Goal: Task Accomplishment & Management: Manage account settings

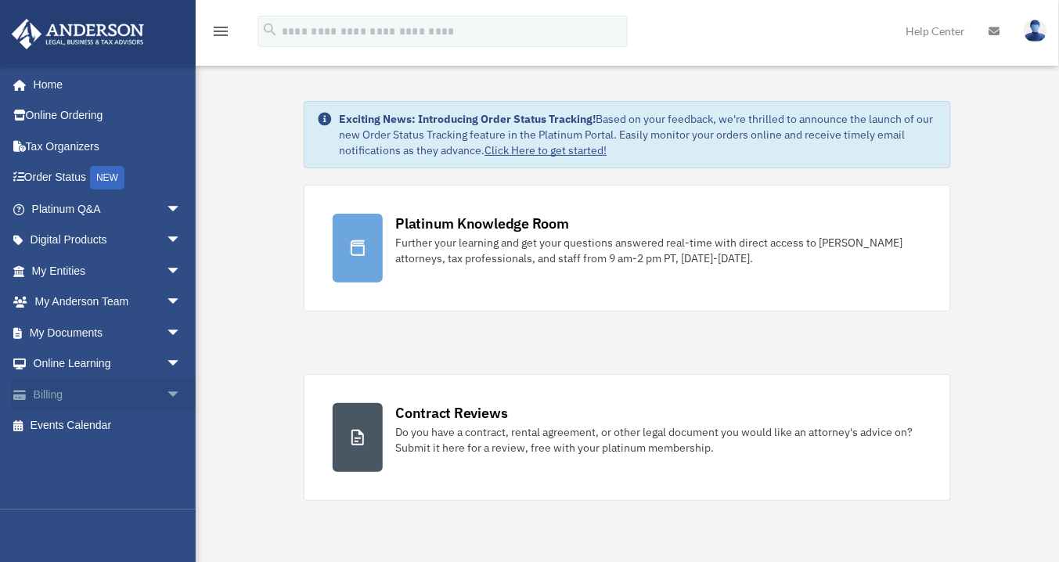
click at [120, 394] on link "Billing arrow_drop_down" at bounding box center [108, 394] width 194 height 31
click at [175, 398] on span "arrow_drop_down" at bounding box center [181, 395] width 31 height 32
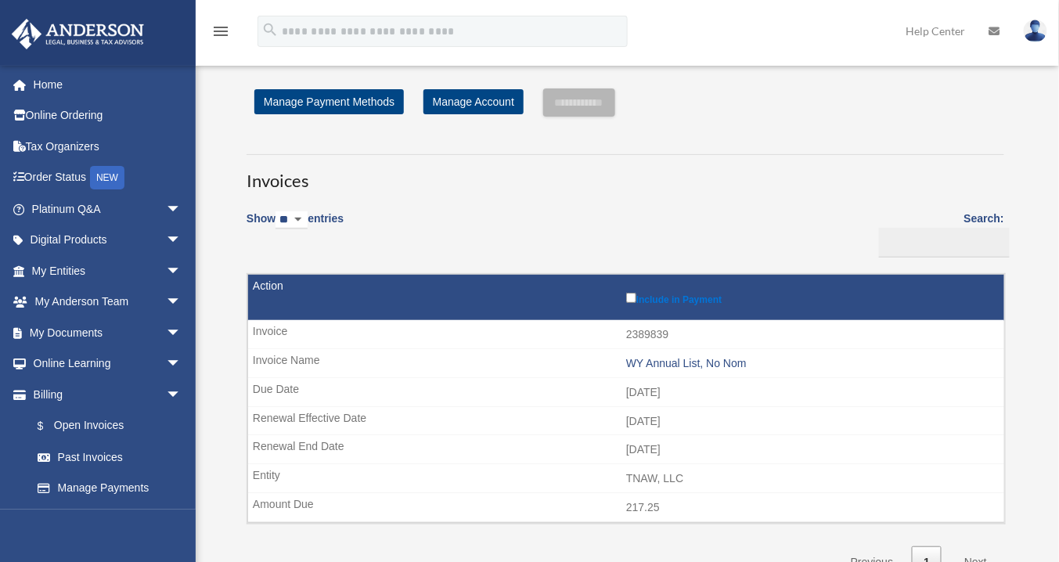
click at [306, 218] on select "** ** ** ***" at bounding box center [291, 220] width 32 height 18
click at [100, 454] on link "Past Invoices" at bounding box center [113, 456] width 183 height 31
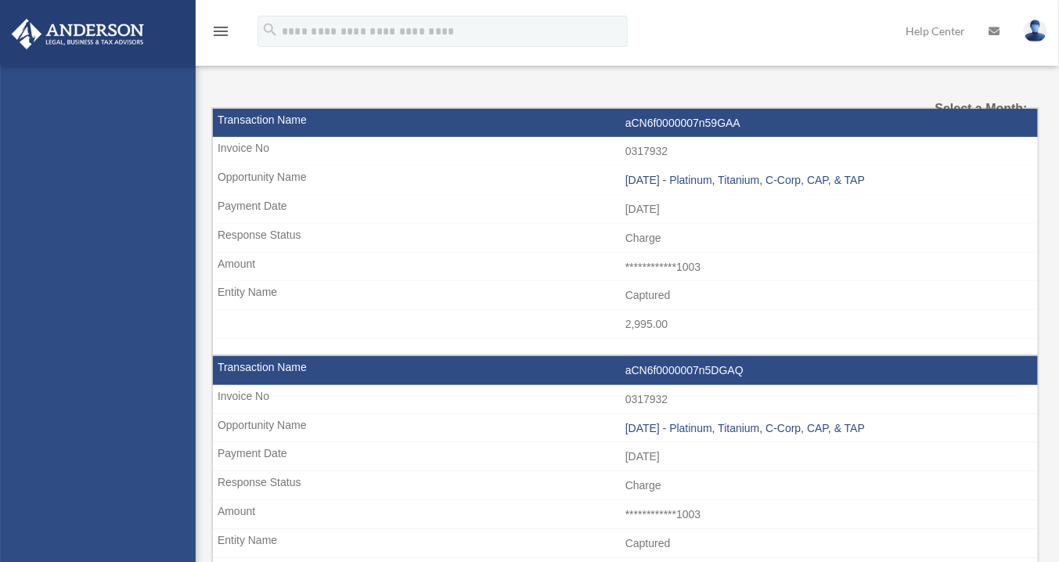
select select
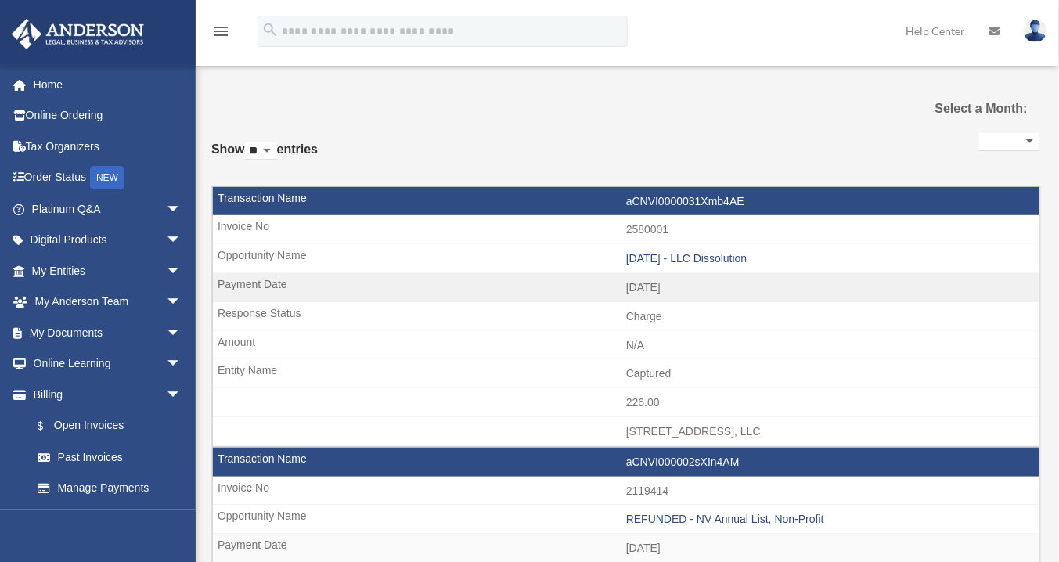
click at [998, 129] on div "**********" at bounding box center [1009, 148] width 60 height 38
click at [998, 135] on select "**********" at bounding box center [1009, 142] width 60 height 18
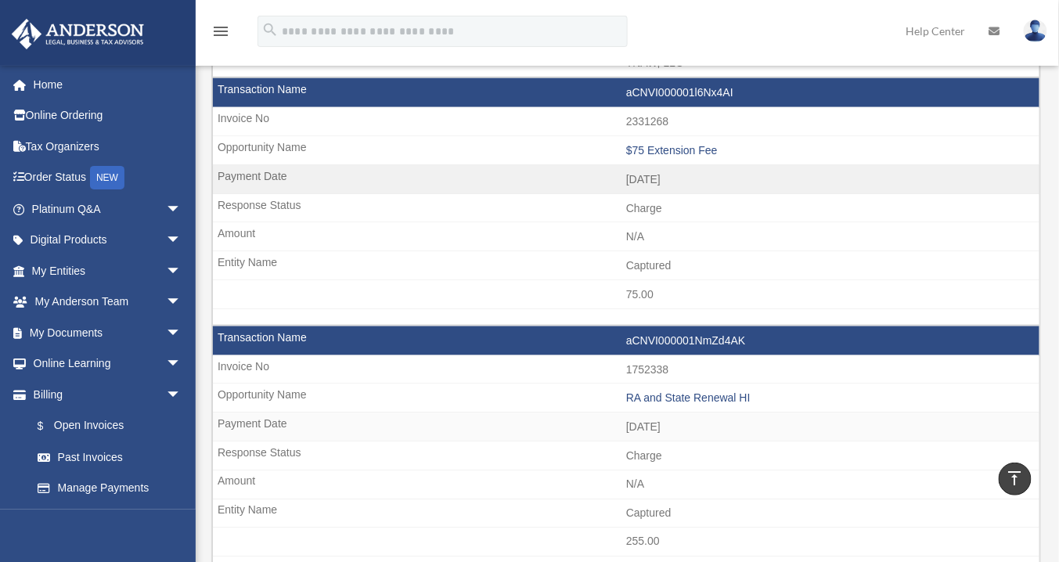
scroll to position [2317, 0]
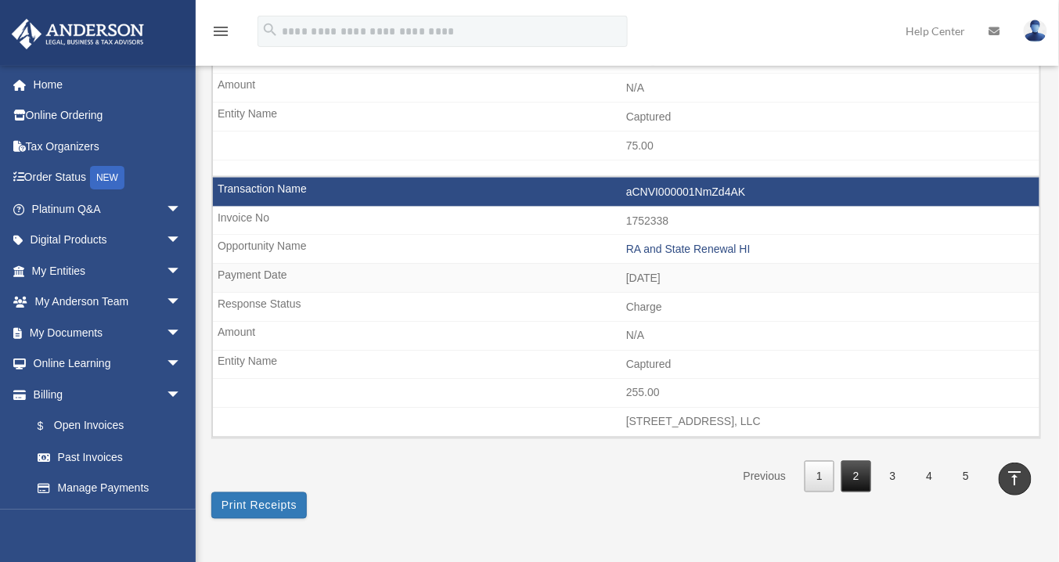
click at [848, 461] on link "2" at bounding box center [856, 477] width 30 height 32
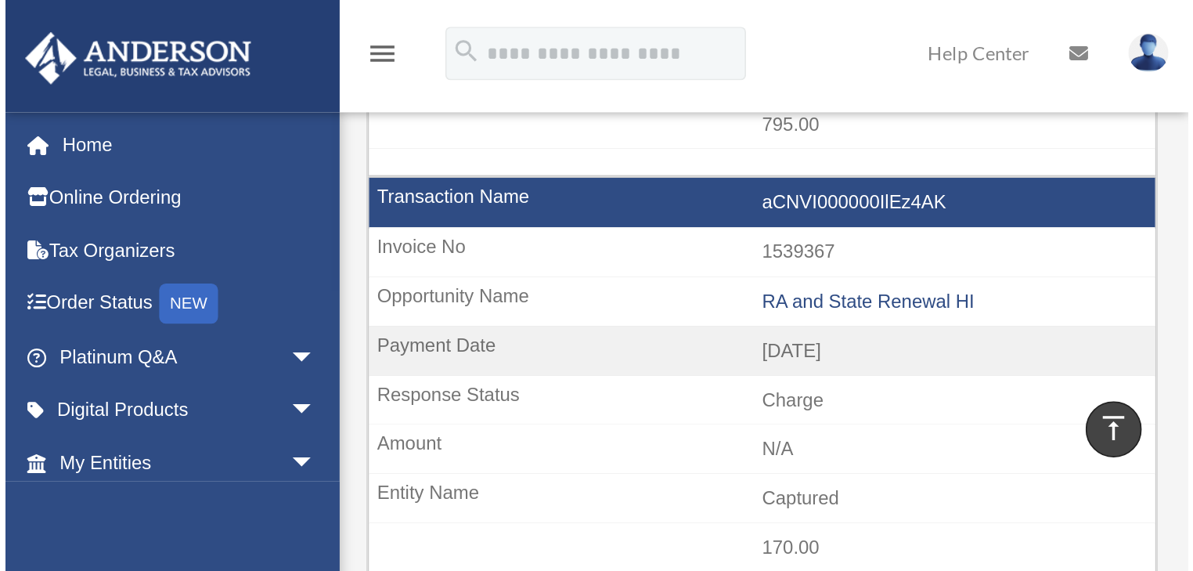
scroll to position [600, 0]
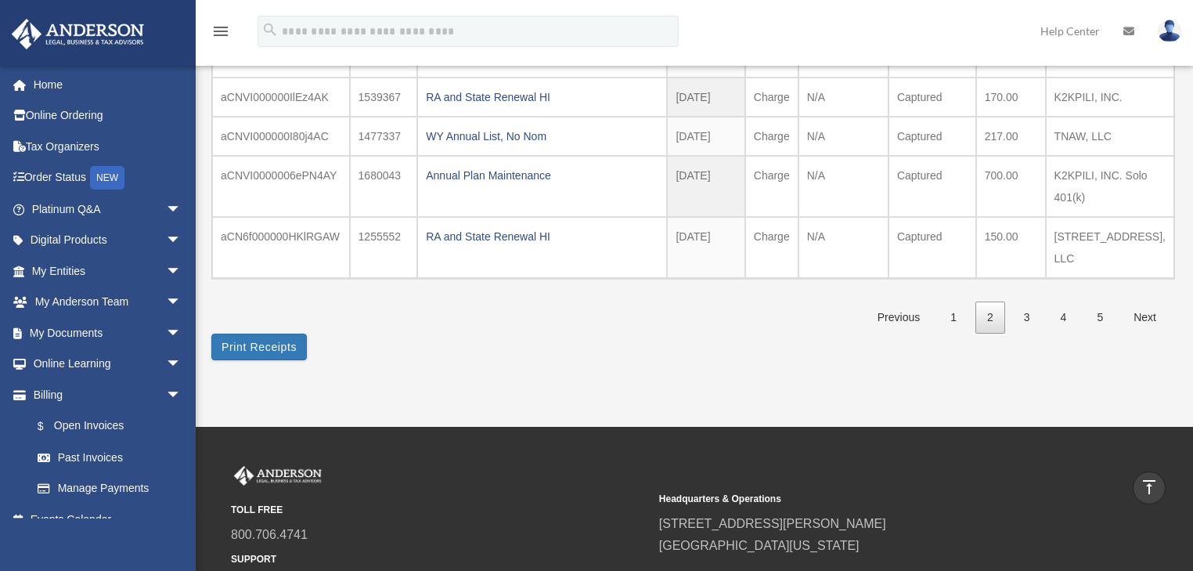
scroll to position [474, 0]
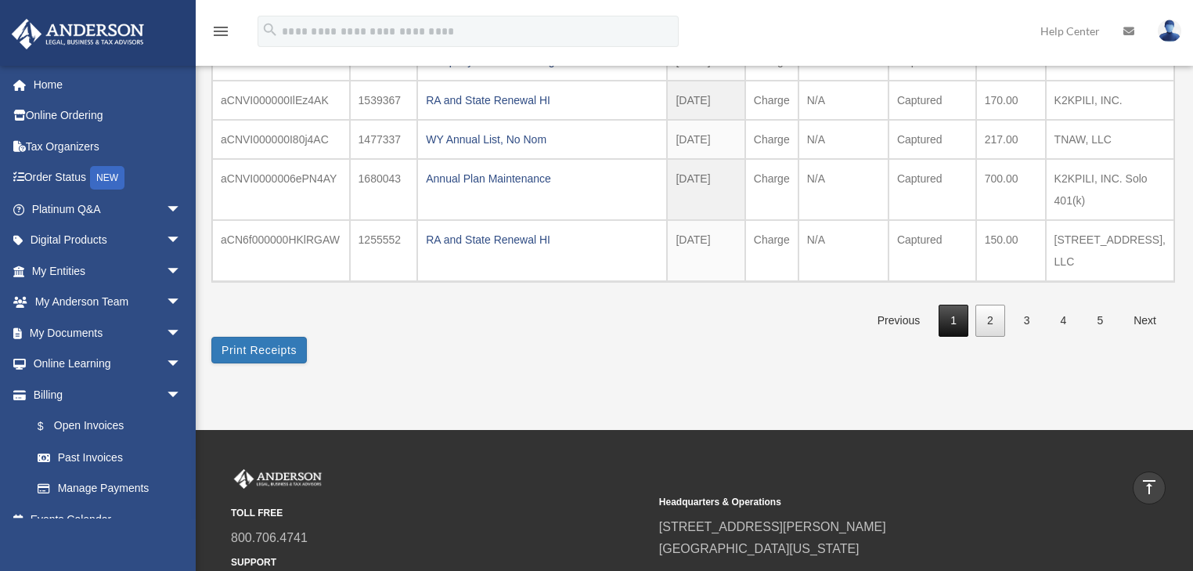
click at [965, 304] on link "1" at bounding box center [953, 320] width 30 height 32
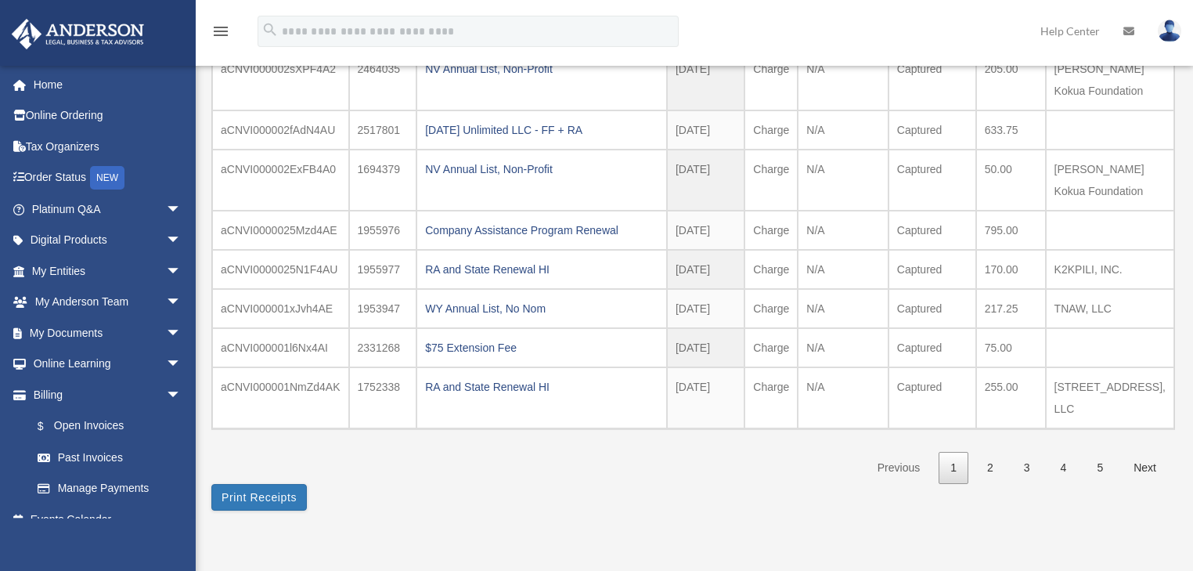
scroll to position [313, 0]
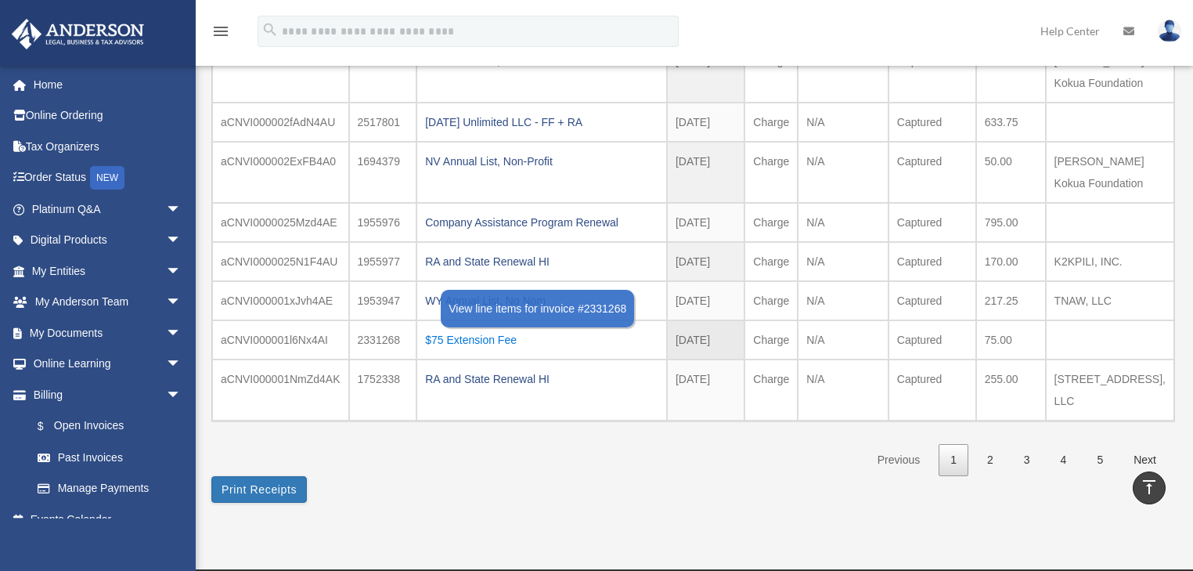
click at [447, 329] on div "$75 Extension Fee" at bounding box center [541, 340] width 233 height 22
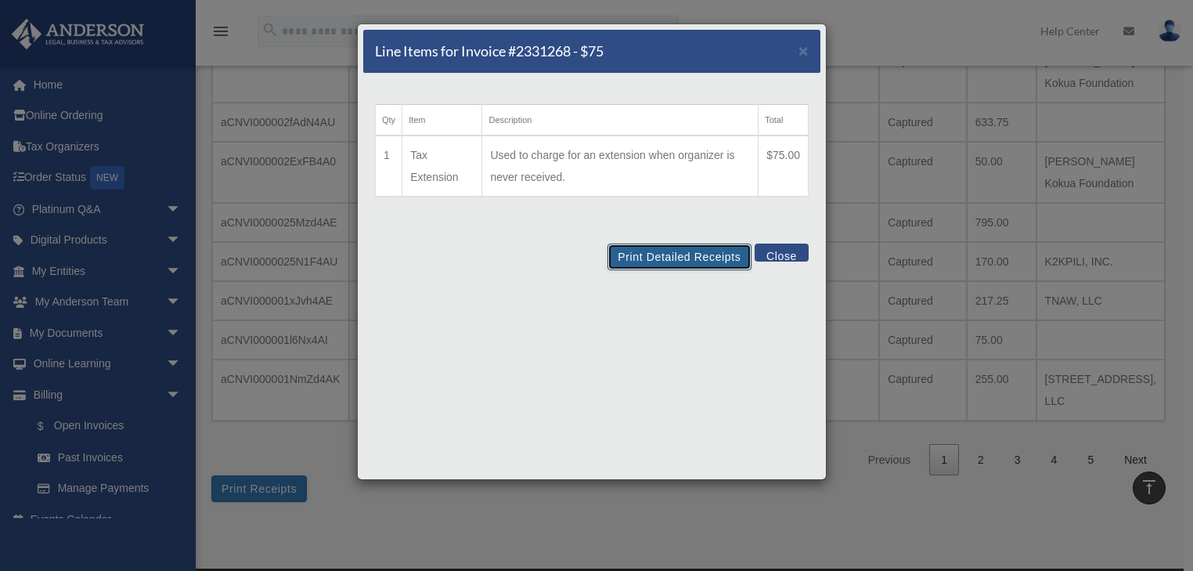
click at [704, 251] on button "Print Detailed Receipts" at bounding box center [678, 256] width 143 height 27
click at [772, 250] on button "Close" at bounding box center [781, 252] width 54 height 18
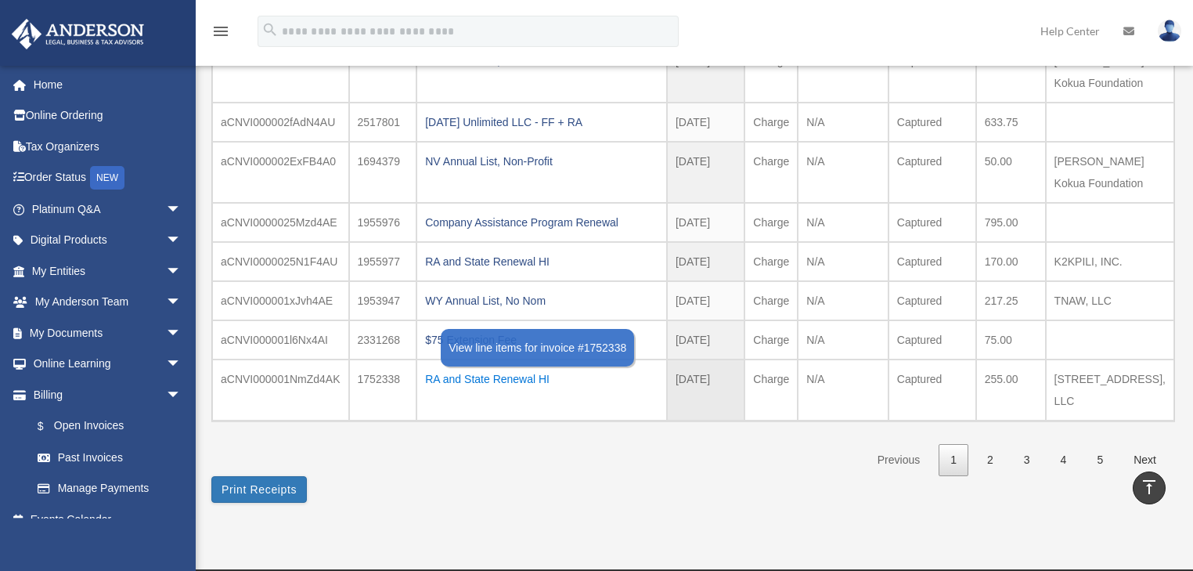
click at [481, 368] on div "RA and State Renewal HI" at bounding box center [541, 379] width 233 height 22
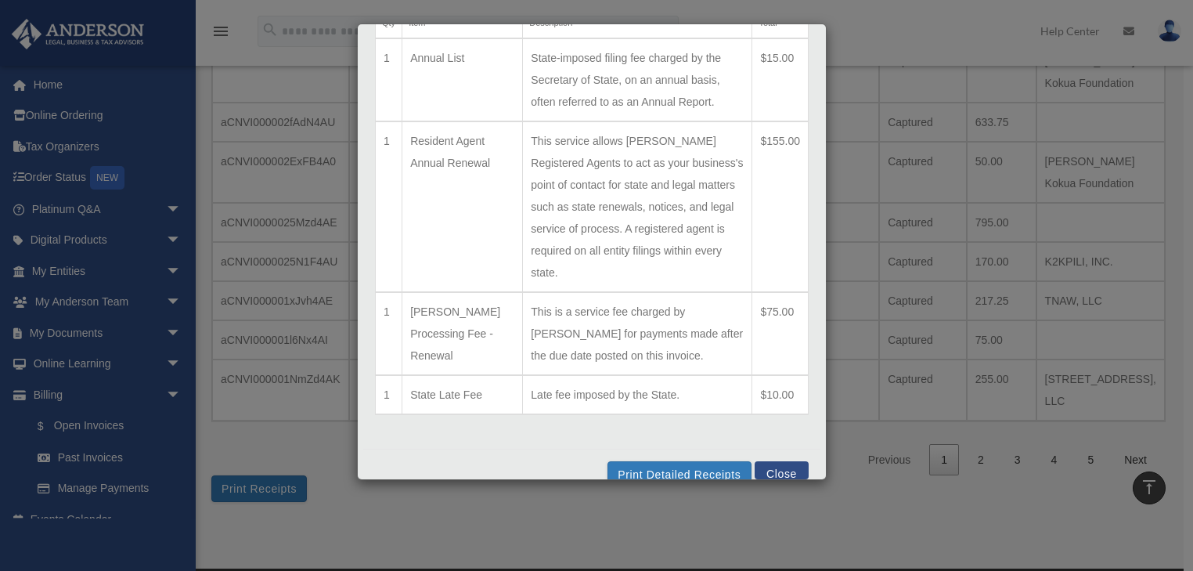
scroll to position [98, 0]
click at [773, 460] on button "Close" at bounding box center [781, 469] width 54 height 18
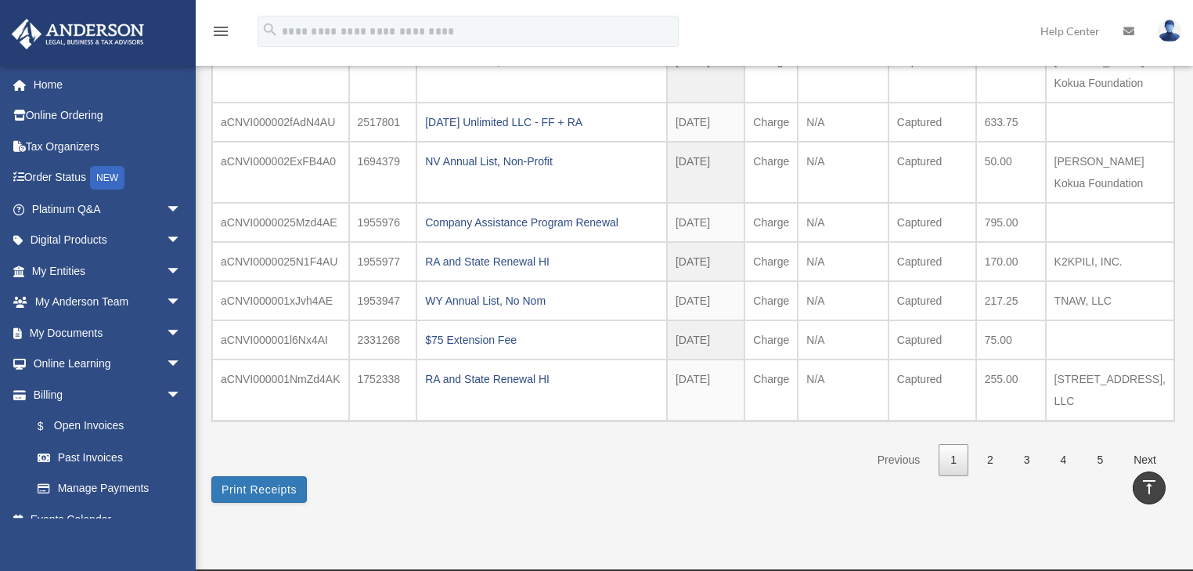
click at [699, 430] on div "**********" at bounding box center [692, 141] width 962 height 722
click at [686, 437] on div "**********" at bounding box center [692, 141] width 962 height 722
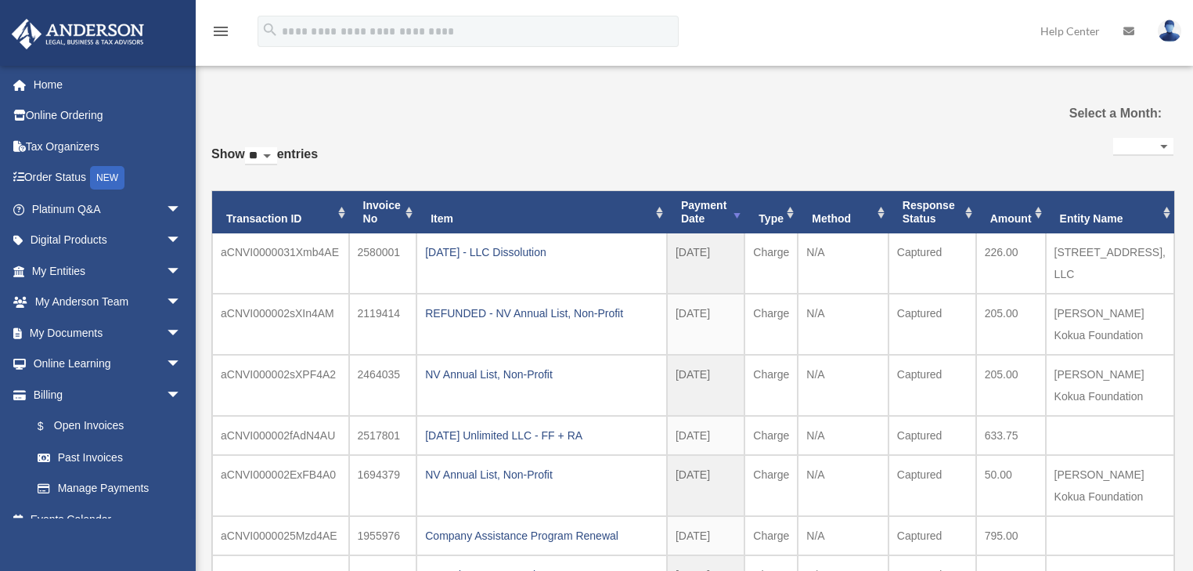
drag, startPoint x: 384, startPoint y: 156, endPoint x: 723, endPoint y: 152, distance: 339.7
click at [721, 150] on div "**********" at bounding box center [692, 461] width 962 height 654
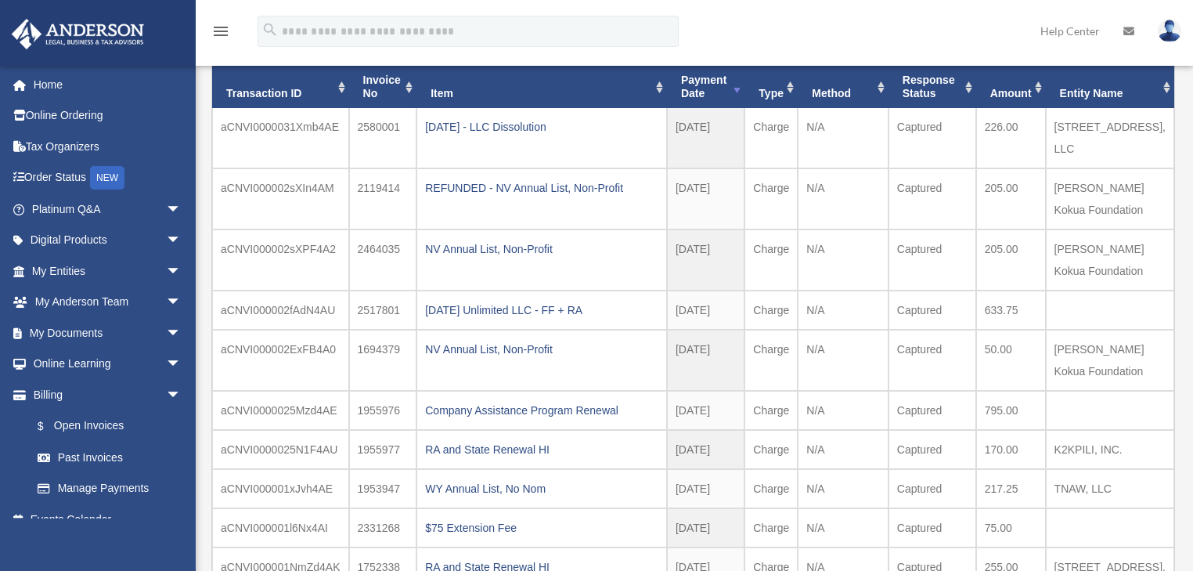
scroll to position [188, 0]
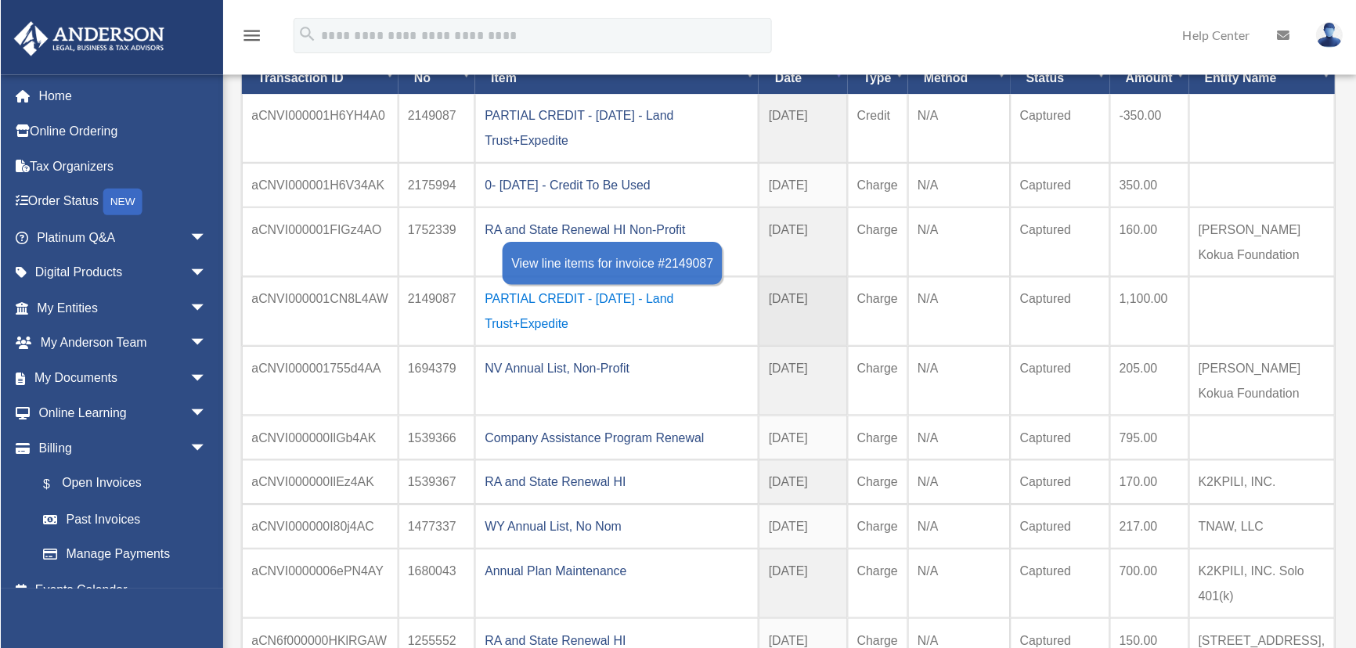
scroll to position [125, 0]
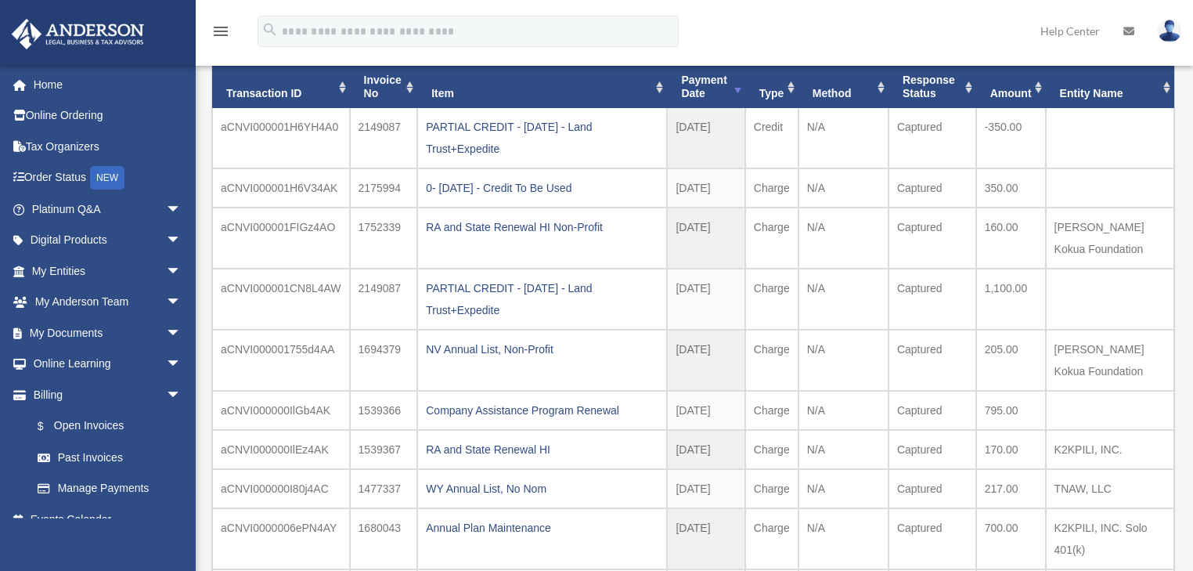
click at [783, 31] on div "menu search Site Menu add acontis.steers@gmail.com My Profile Reset Password Lo…" at bounding box center [596, 38] width 1169 height 53
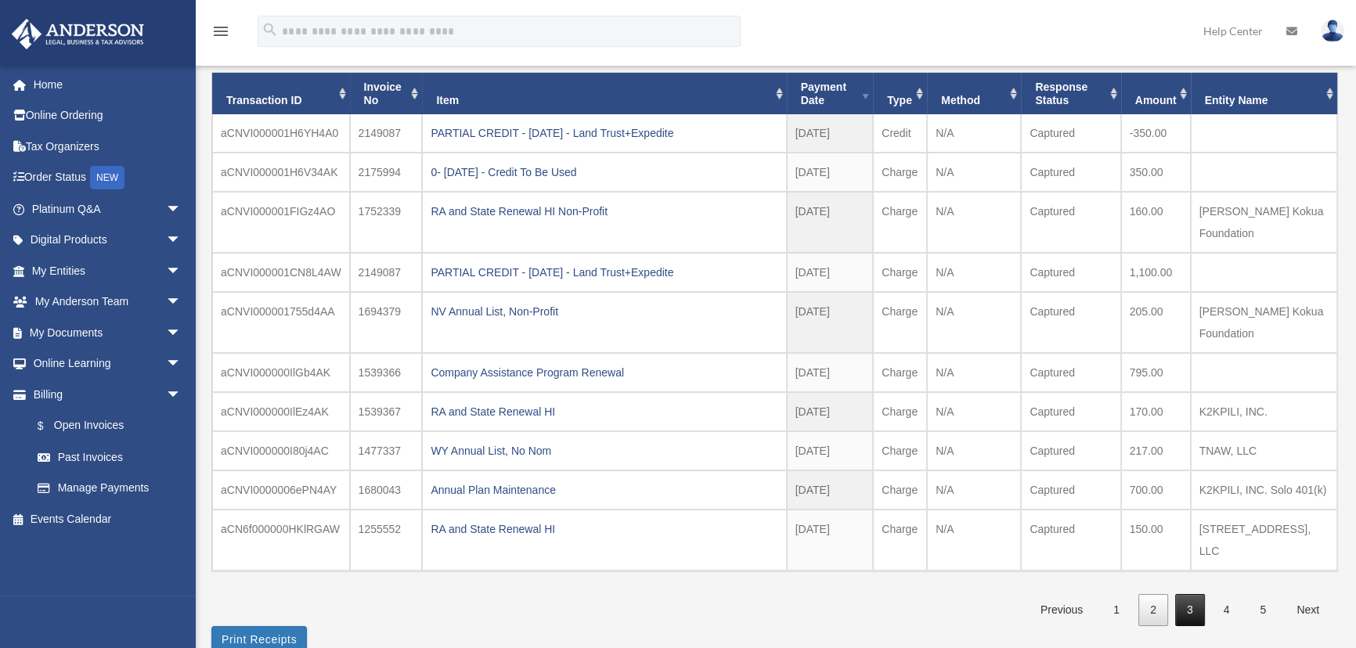
click at [1058, 561] on link "3" at bounding box center [1190, 610] width 30 height 32
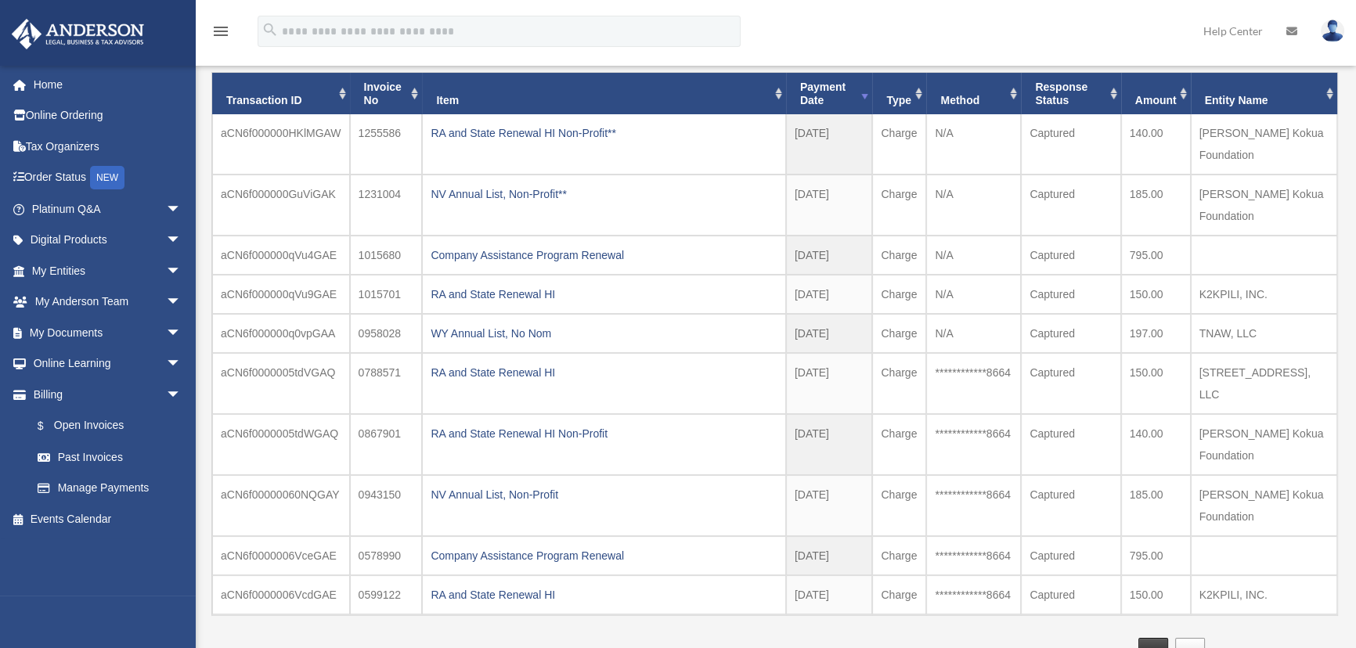
click at [1058, 561] on link "2" at bounding box center [1153, 654] width 30 height 32
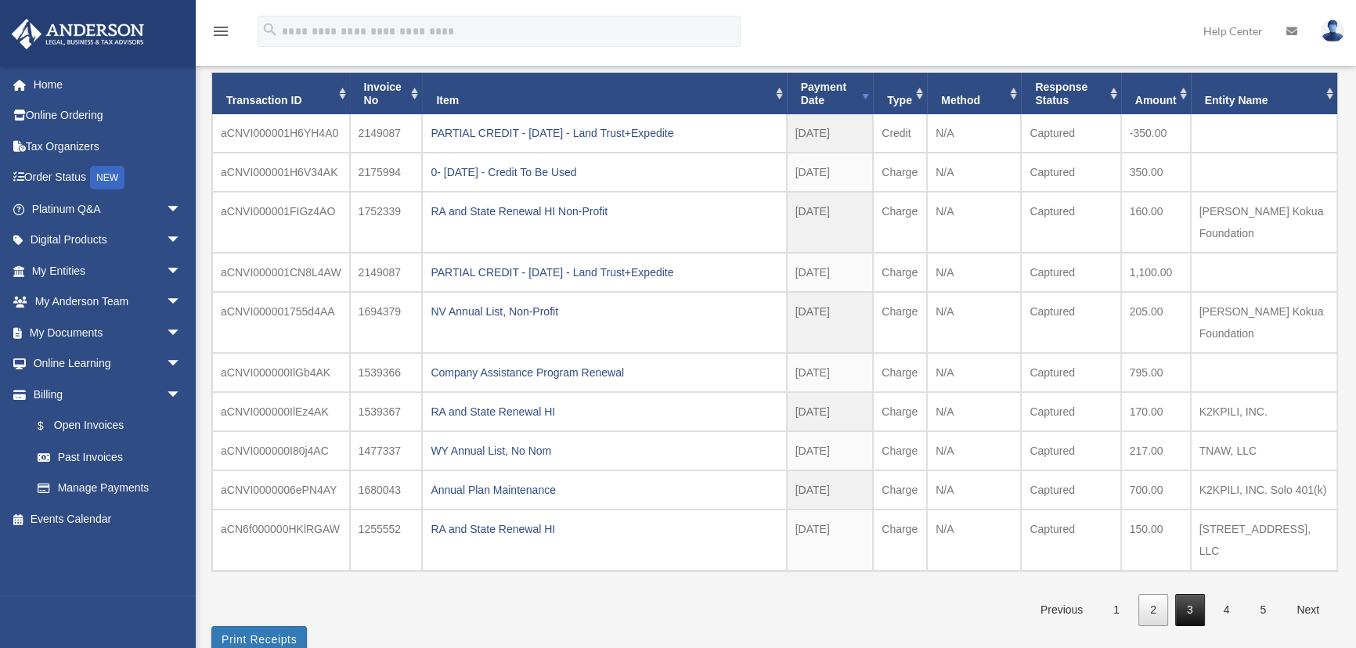
click at [1058, 561] on link "3" at bounding box center [1190, 610] width 30 height 32
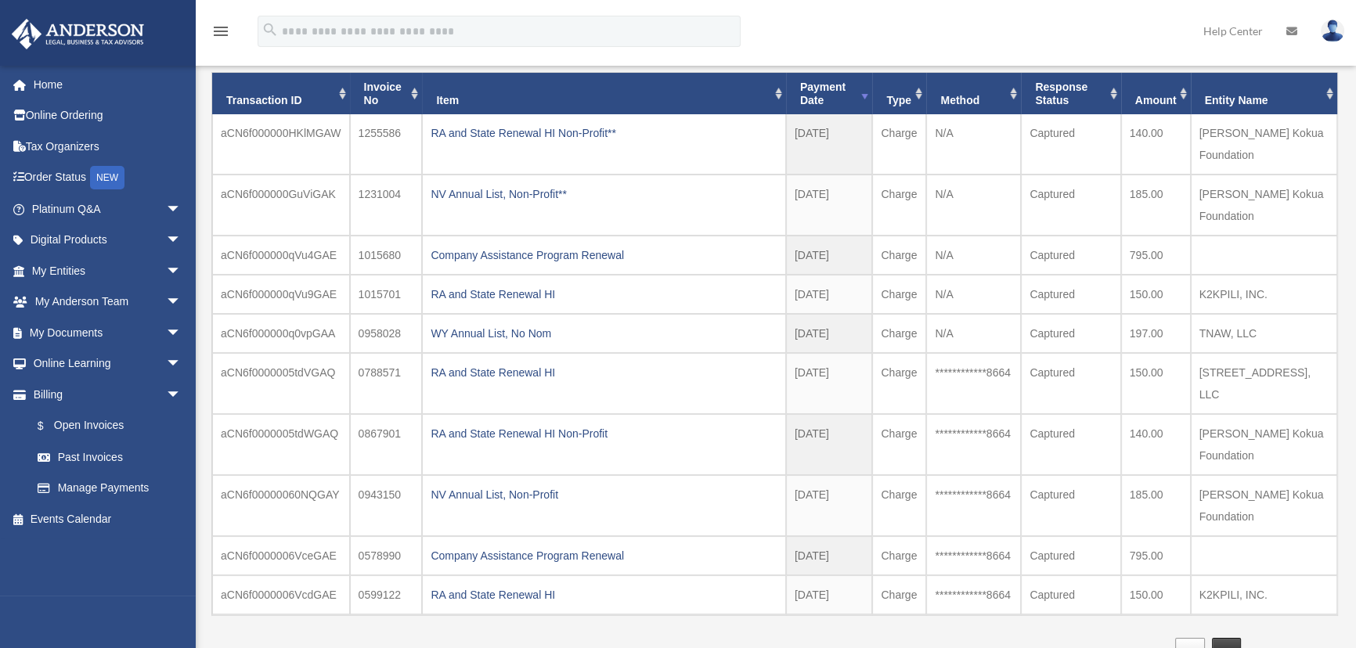
click at [1058, 561] on link "4" at bounding box center [1227, 654] width 30 height 32
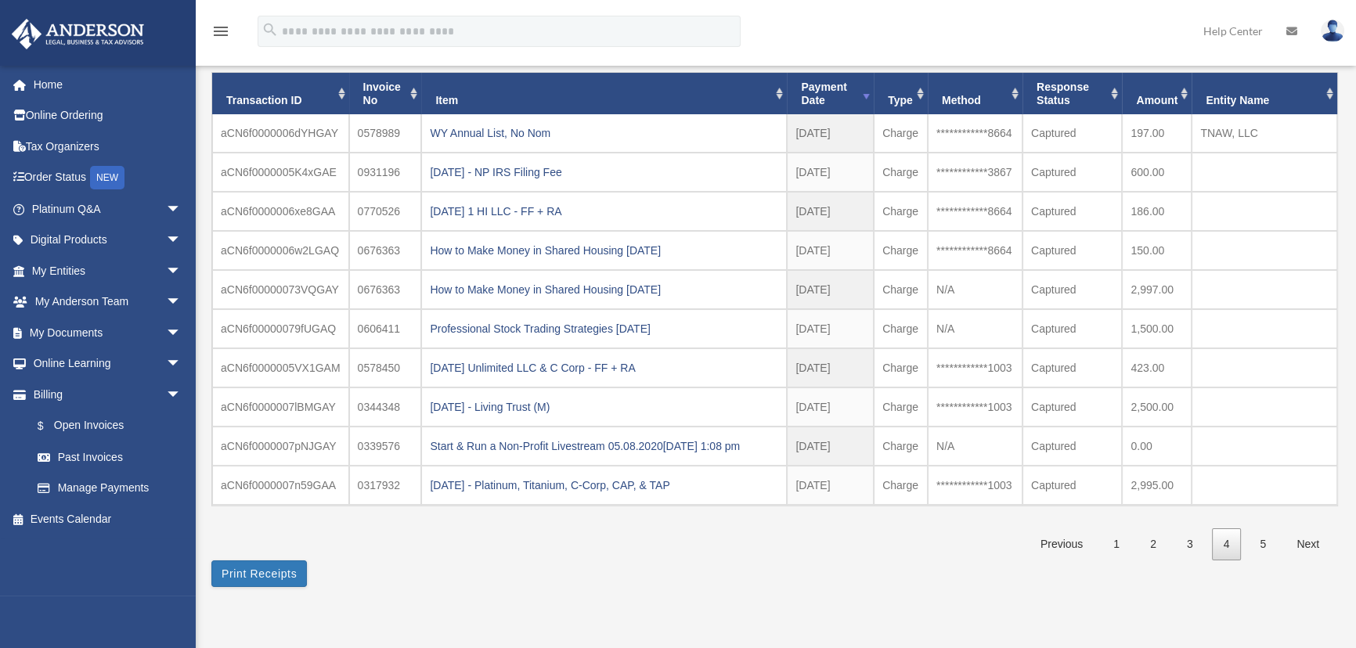
drag, startPoint x: 1273, startPoint y: 540, endPoint x: 1255, endPoint y: 522, distance: 24.9
click at [1058, 540] on link "5" at bounding box center [1263, 544] width 30 height 32
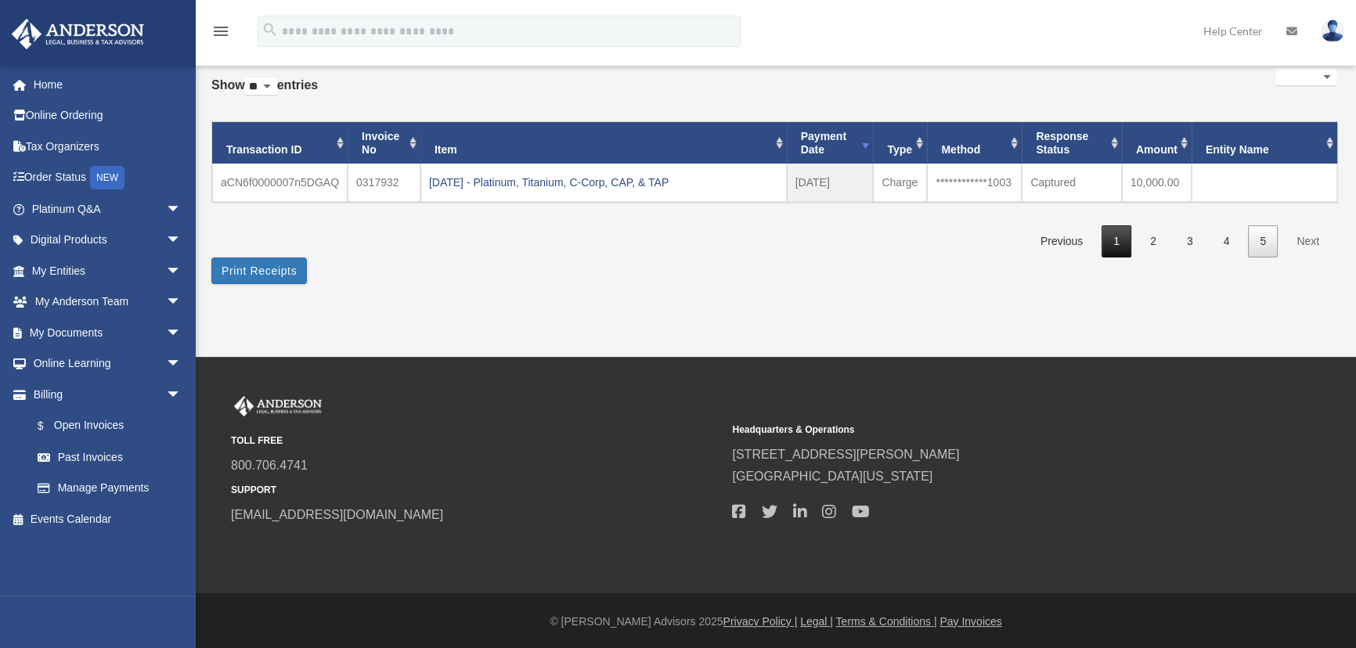
click at [1058, 243] on link "1" at bounding box center [1116, 241] width 30 height 32
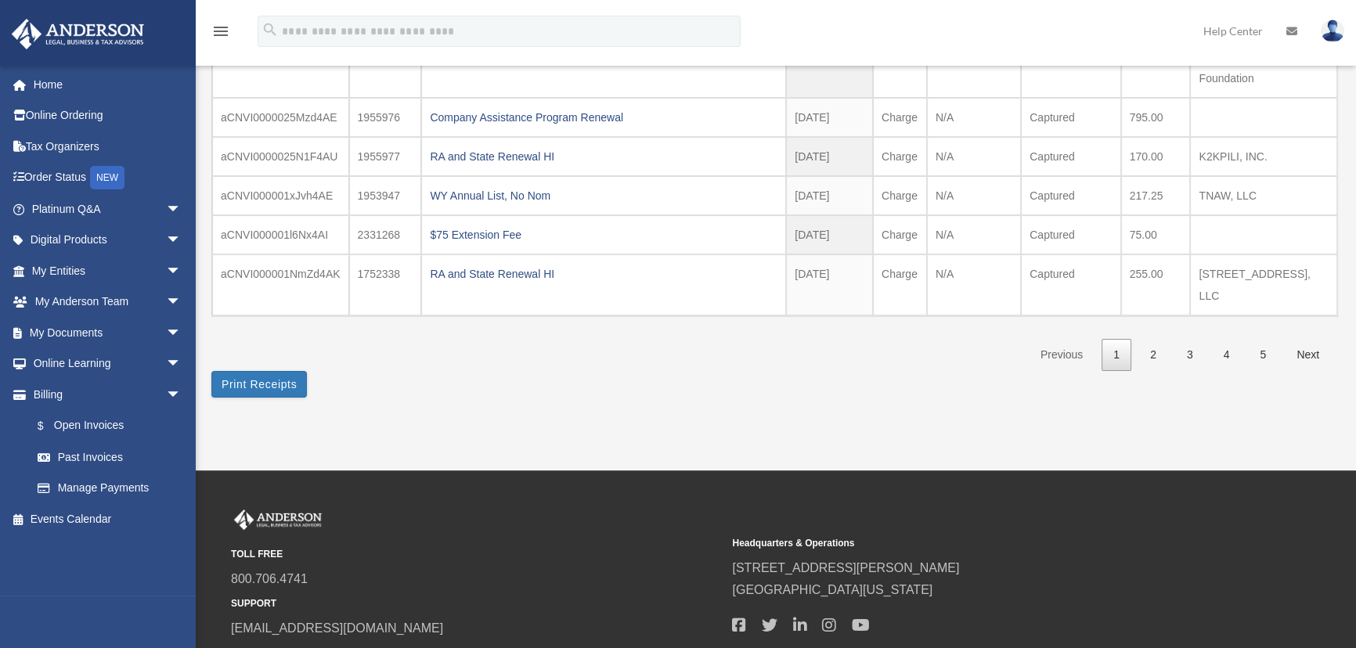
scroll to position [427, 0]
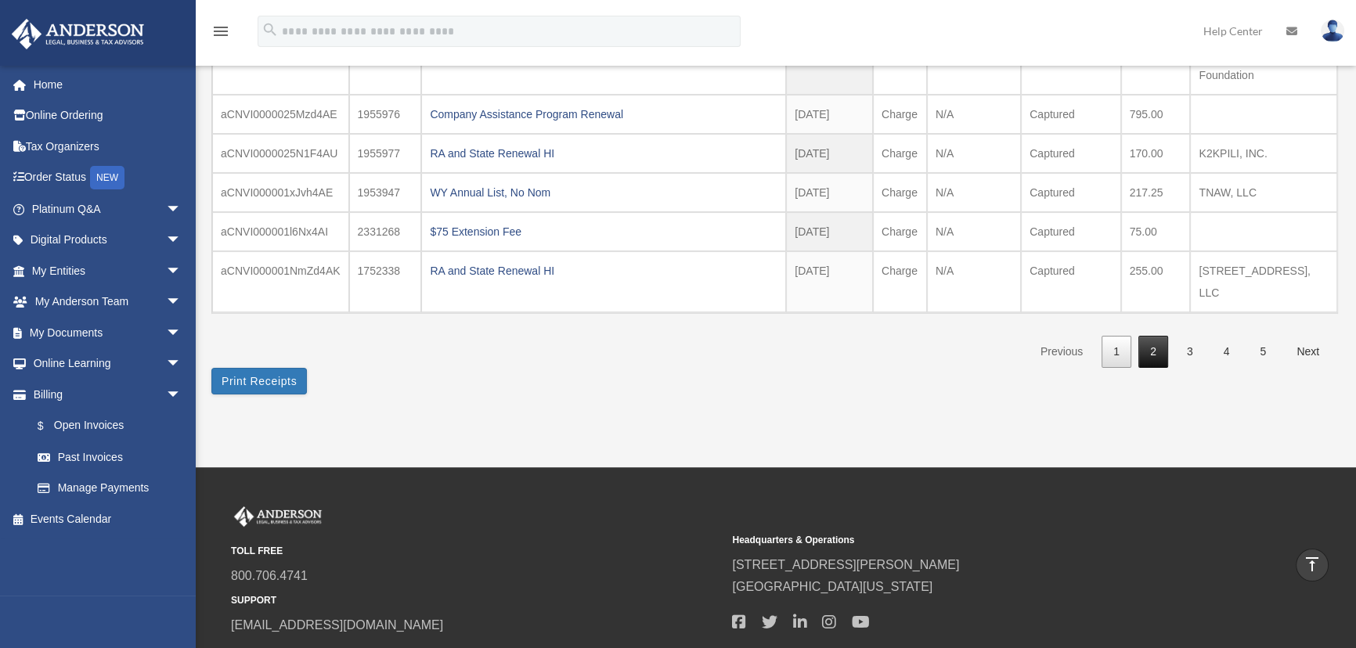
click at [1058, 336] on link "2" at bounding box center [1153, 352] width 30 height 32
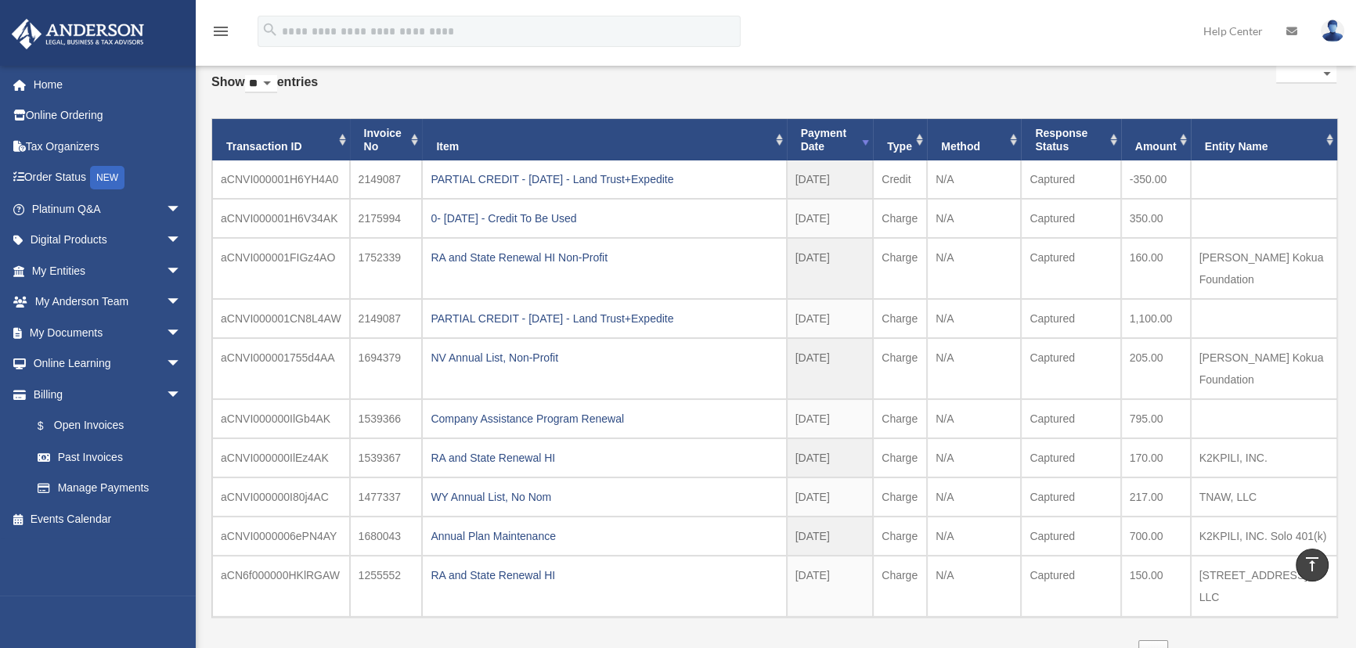
scroll to position [71, 0]
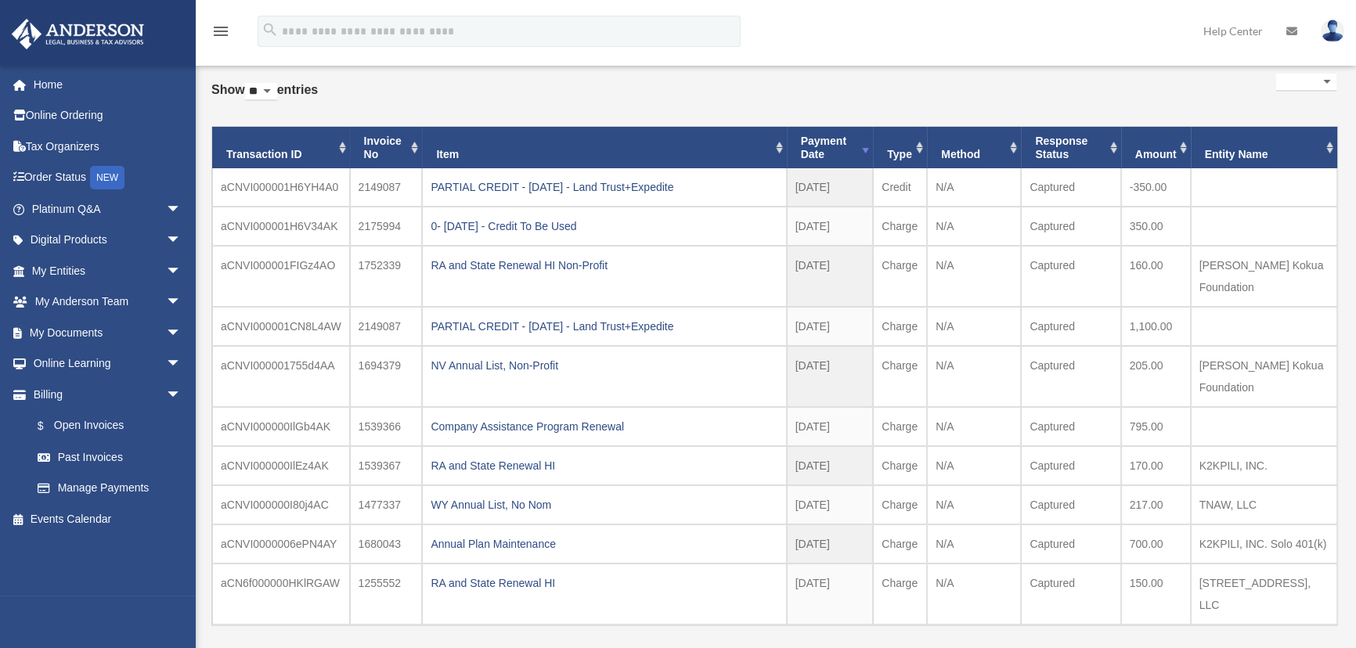
click at [546, 355] on div "NV Annual List, Non-Profit" at bounding box center [603, 366] width 347 height 22
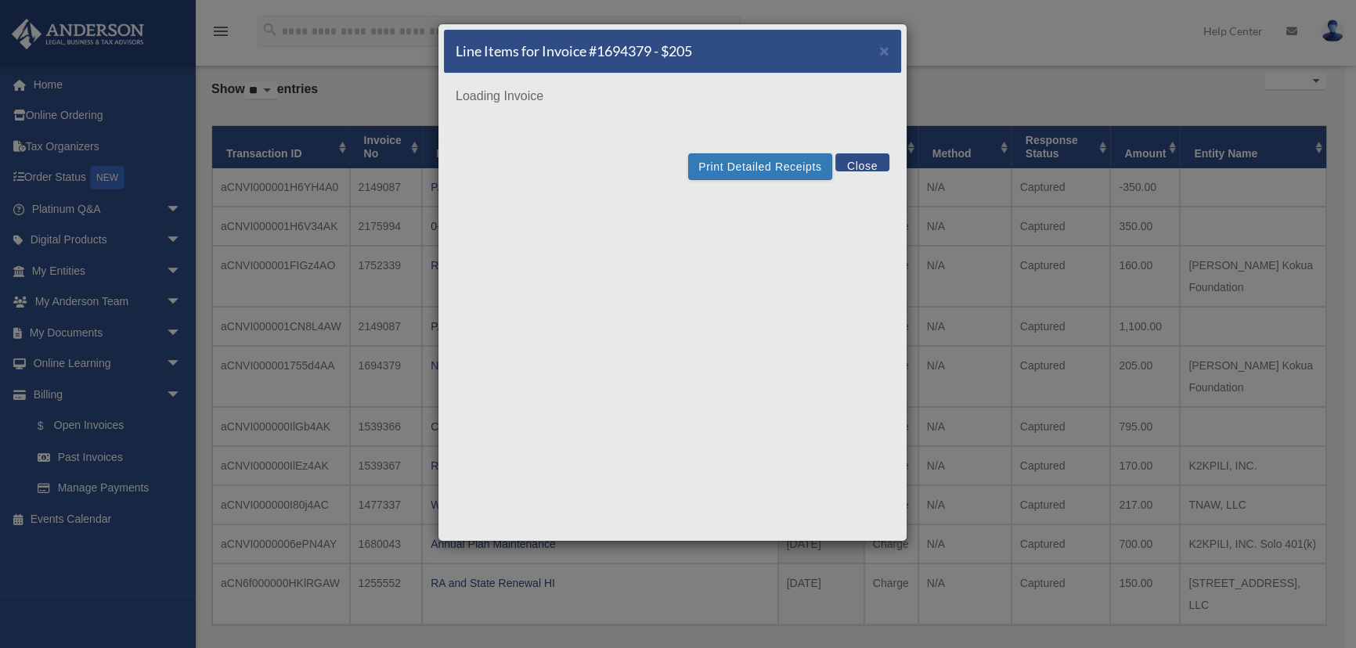
click at [799, 151] on div "Print Detailed Receipts Close" at bounding box center [672, 166] width 457 height 51
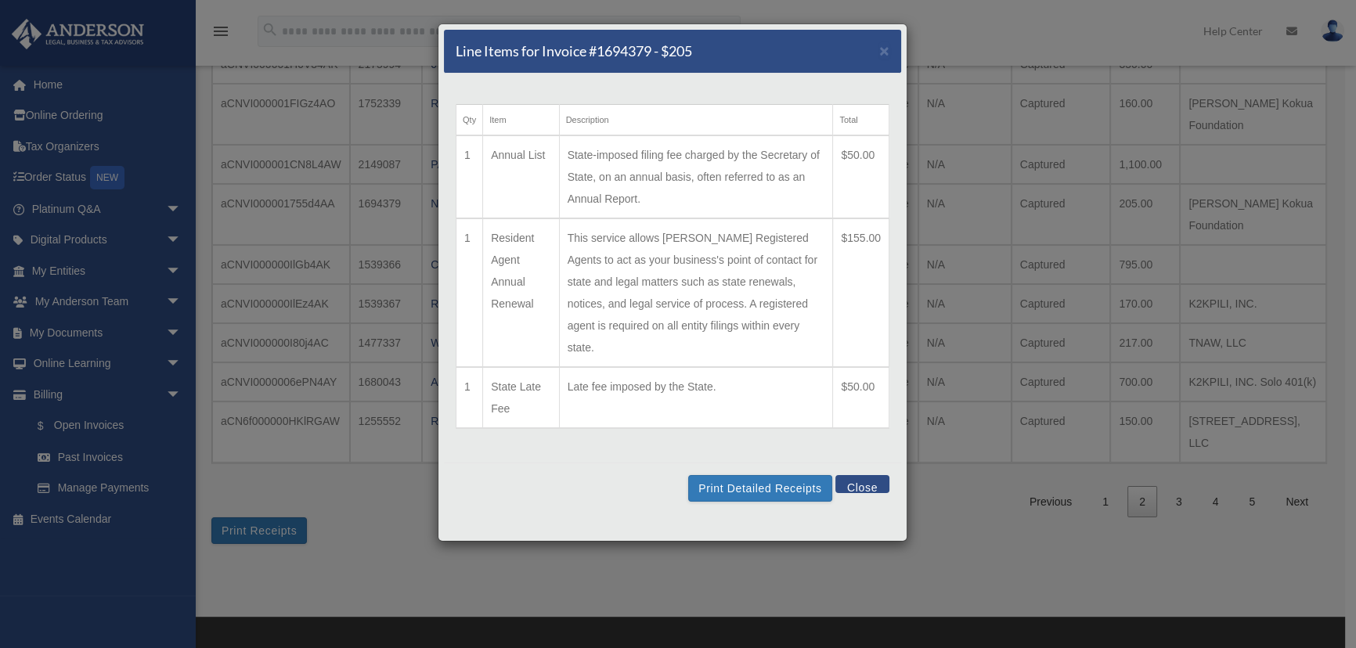
scroll to position [427, 0]
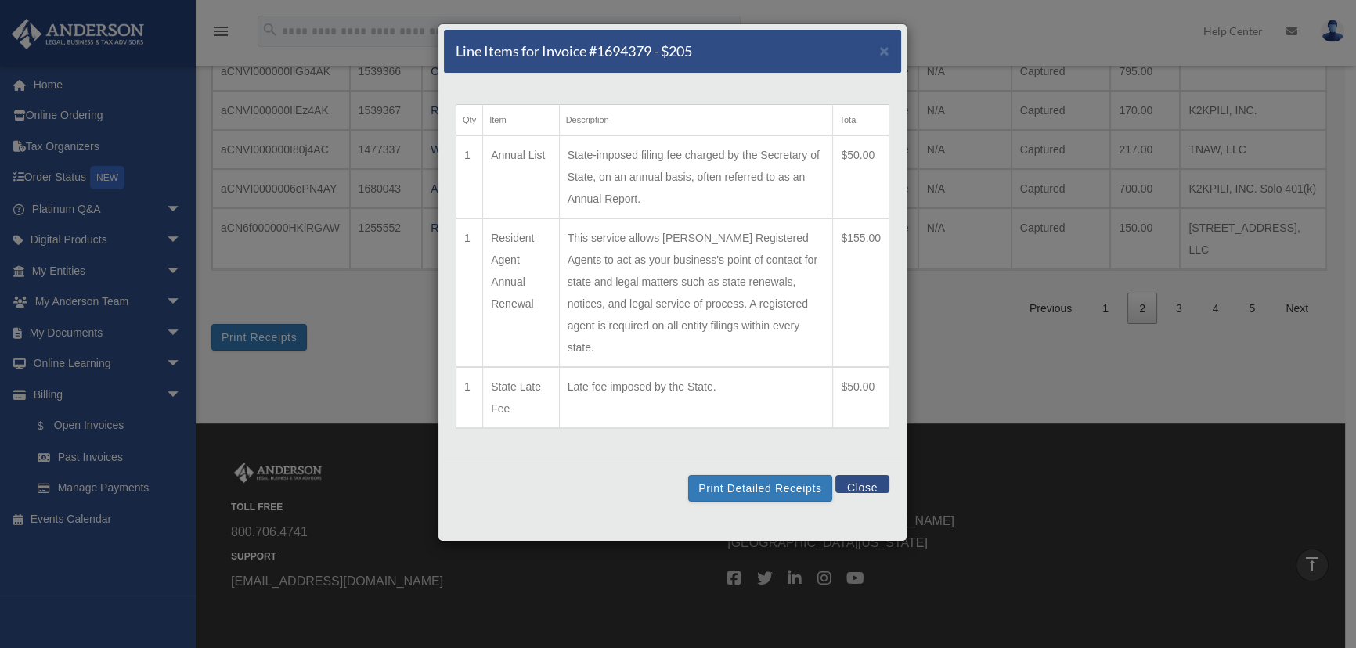
click at [857, 386] on td "$50.00" at bounding box center [861, 397] width 56 height 61
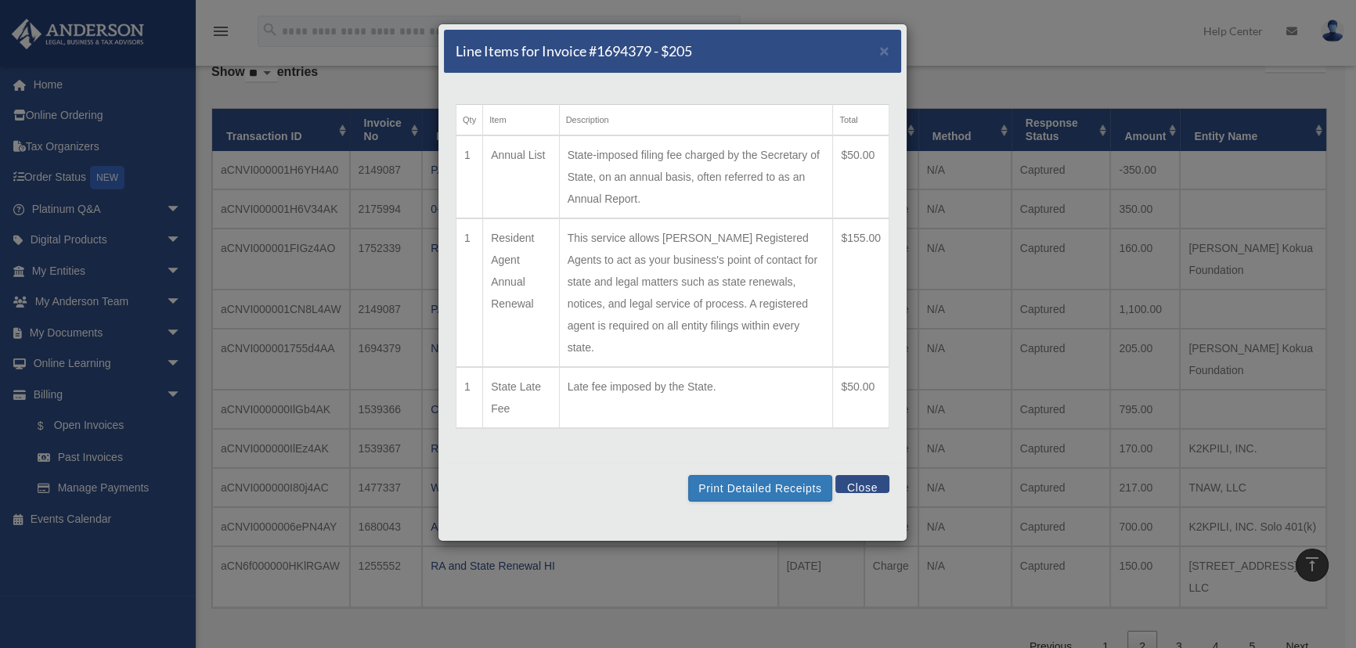
scroll to position [355, 0]
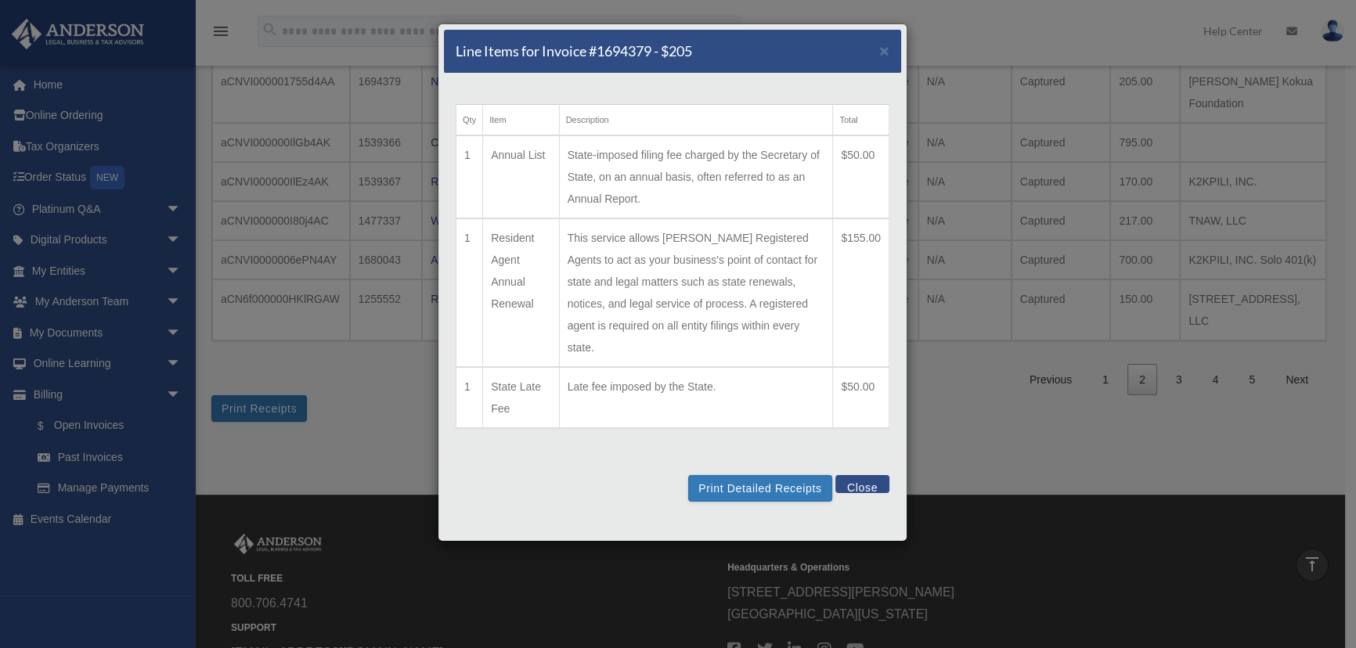
click at [865, 475] on button "Close" at bounding box center [862, 484] width 54 height 18
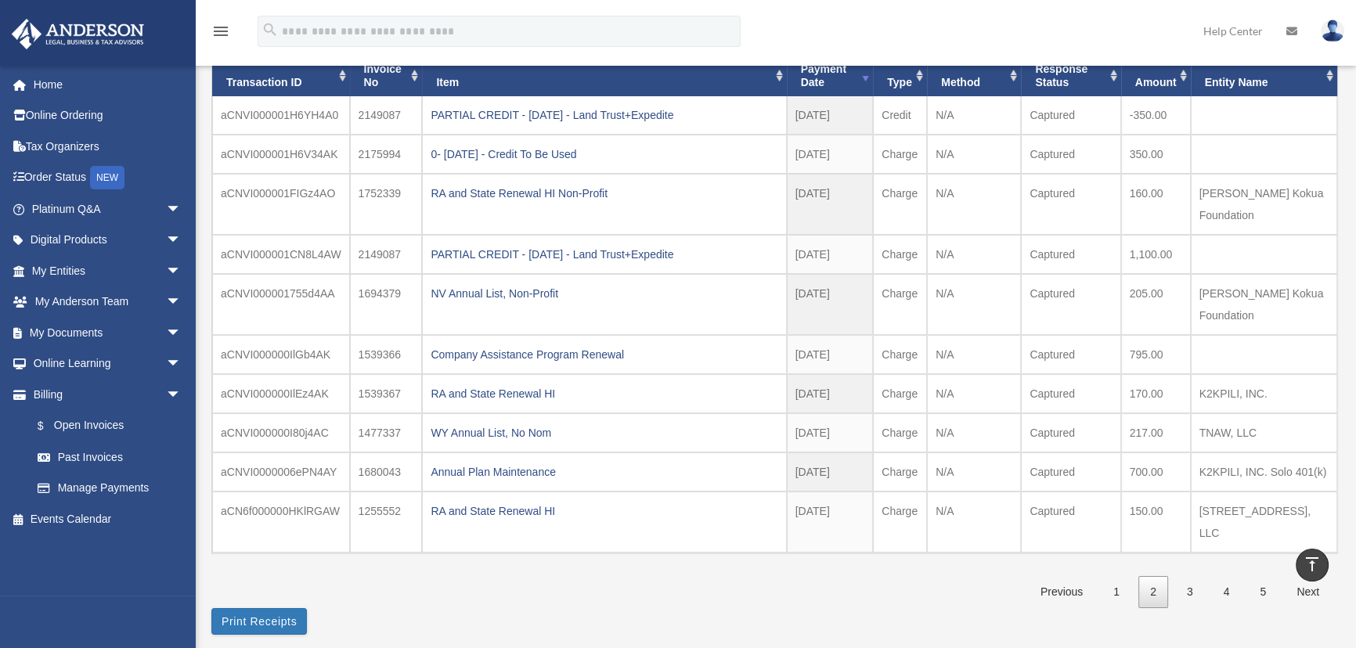
scroll to position [142, 0]
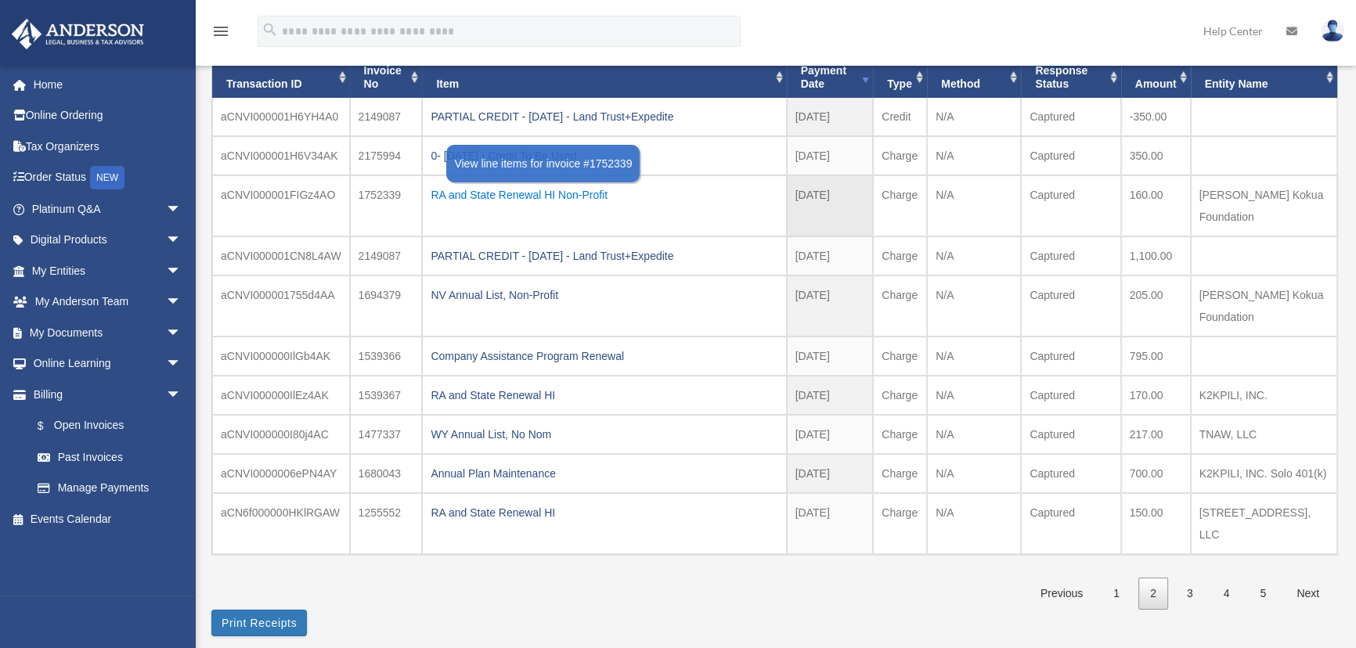
click at [535, 198] on div "RA and State Renewal HI Non-Profit" at bounding box center [603, 195] width 347 height 22
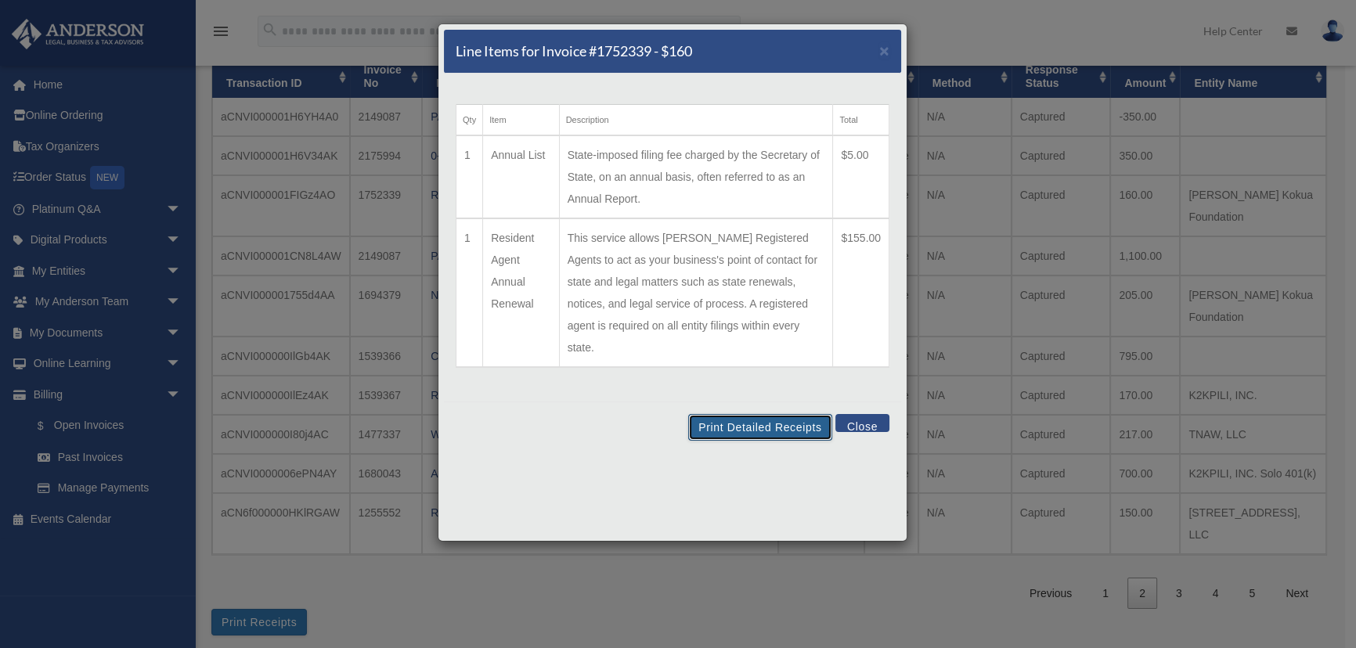
click at [789, 414] on button "Print Detailed Receipts" at bounding box center [759, 427] width 143 height 27
click at [855, 414] on button "Close" at bounding box center [862, 423] width 54 height 18
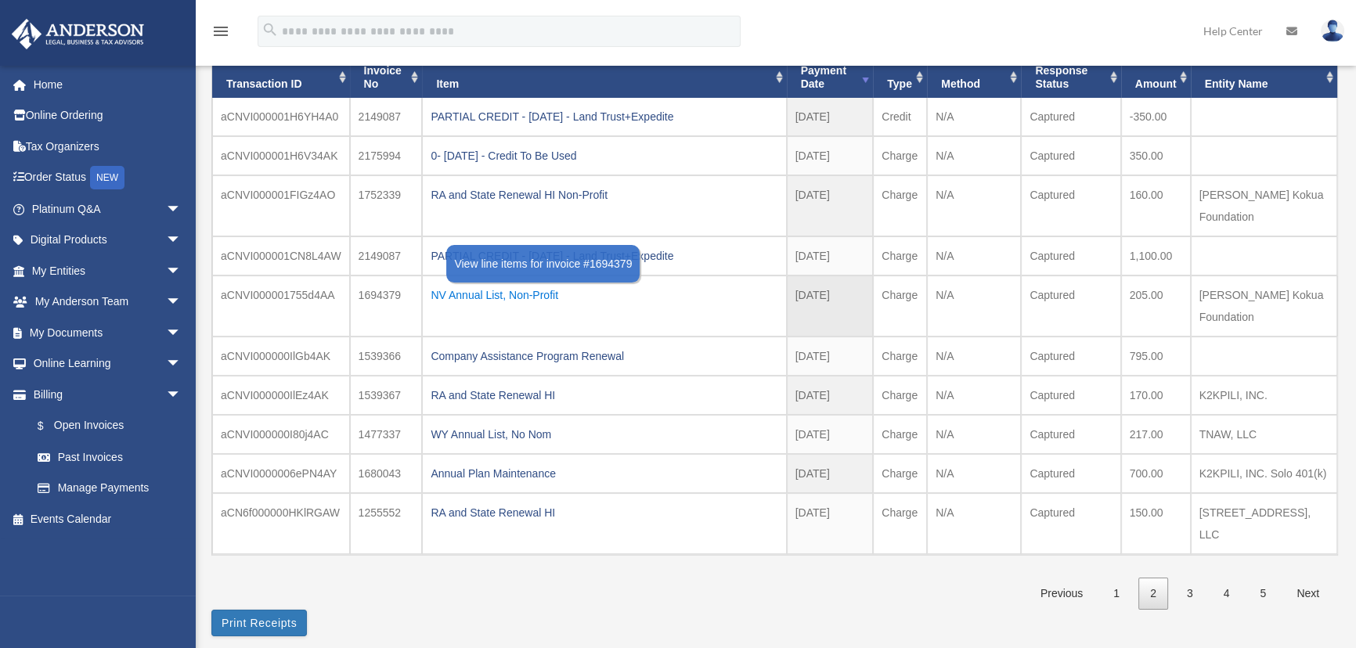
click at [552, 284] on div "NV Annual List, Non-Profit" at bounding box center [603, 295] width 347 height 22
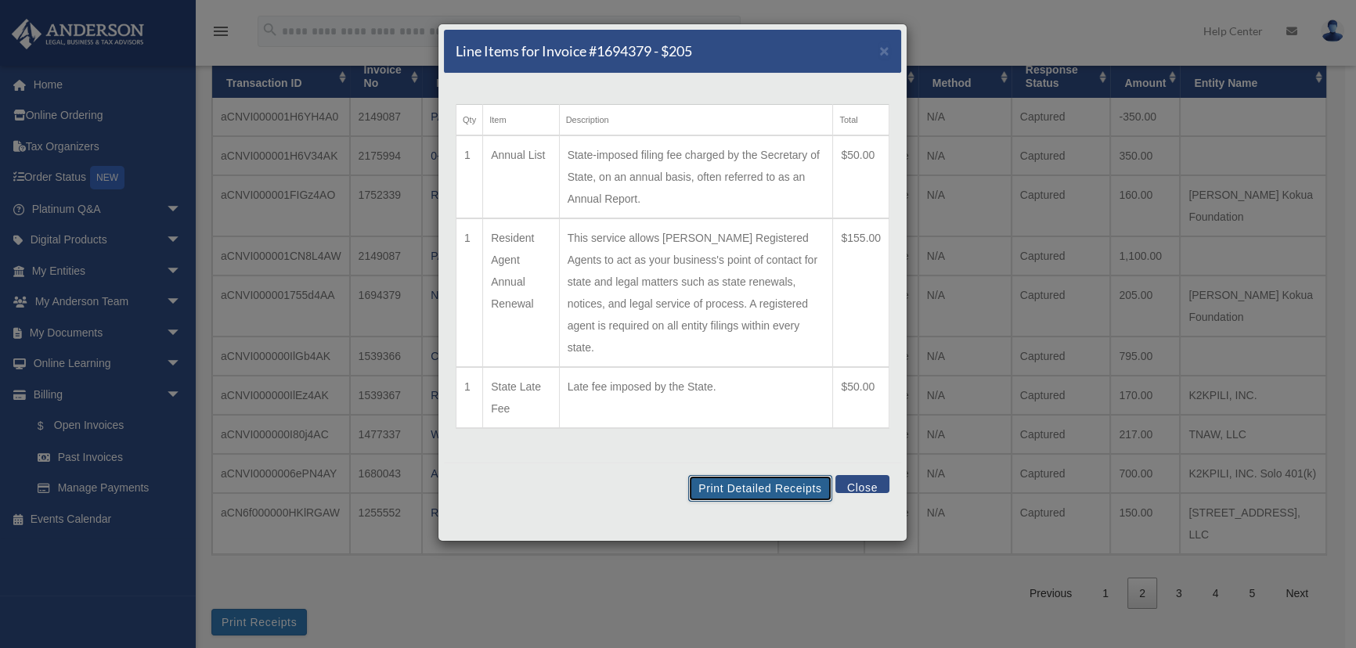
click at [774, 475] on button "Print Detailed Receipts" at bounding box center [759, 488] width 143 height 27
click at [880, 475] on button "Close" at bounding box center [862, 484] width 54 height 18
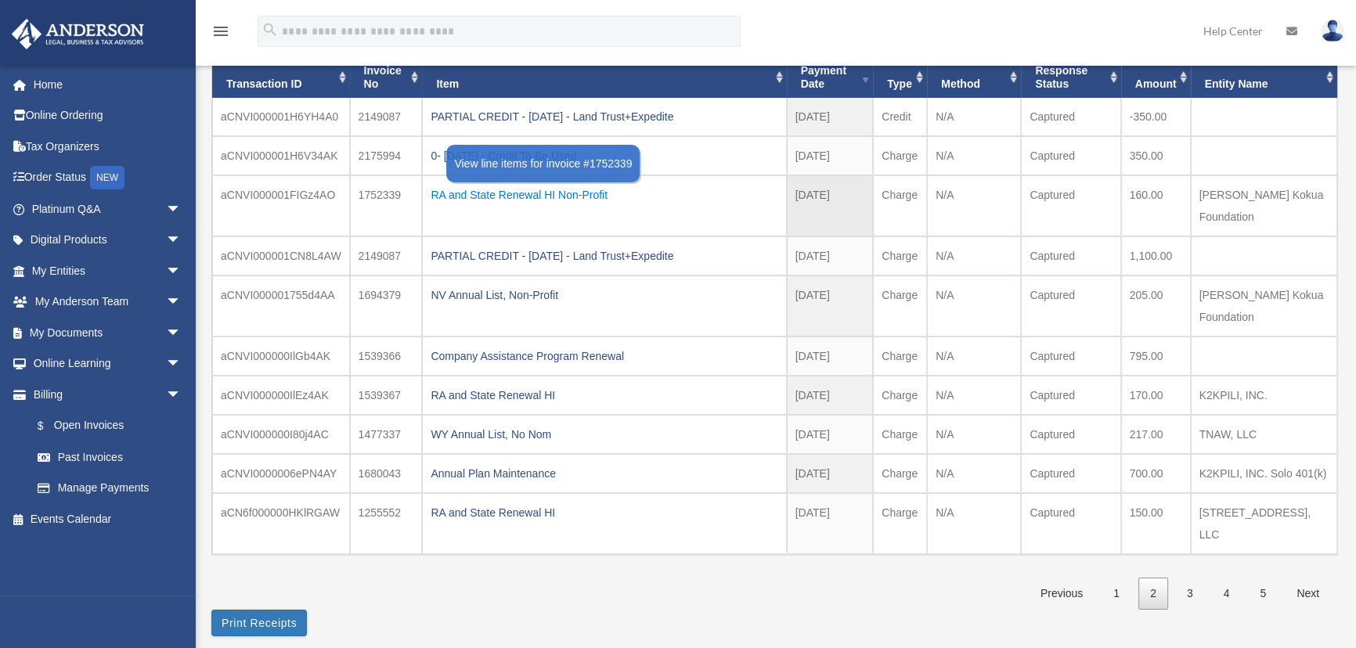
click at [587, 196] on div "RA and State Renewal HI Non-Profit" at bounding box center [603, 195] width 347 height 22
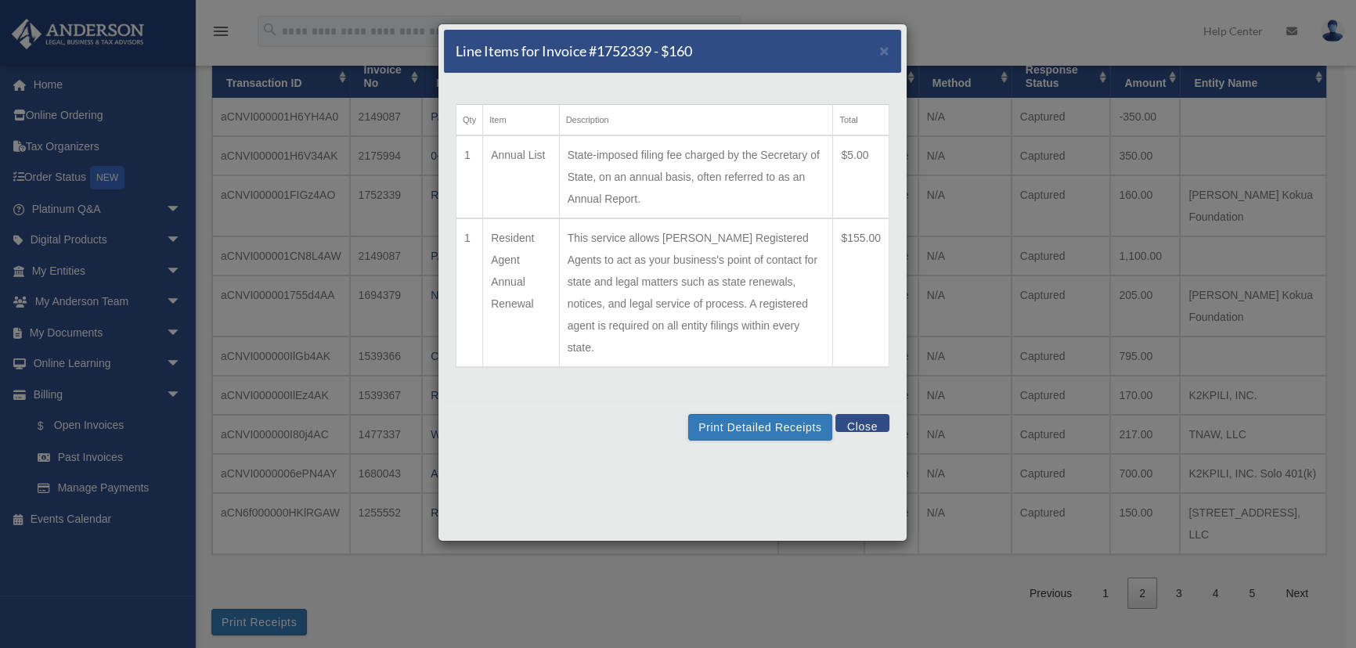
drag, startPoint x: 765, startPoint y: 176, endPoint x: 796, endPoint y: 175, distance: 30.6
click at [796, 175] on td "State-imposed filing fee charged by the Secretary of State, on an annual basis,…" at bounding box center [696, 176] width 274 height 83
click at [882, 53] on span "×" at bounding box center [884, 50] width 10 height 18
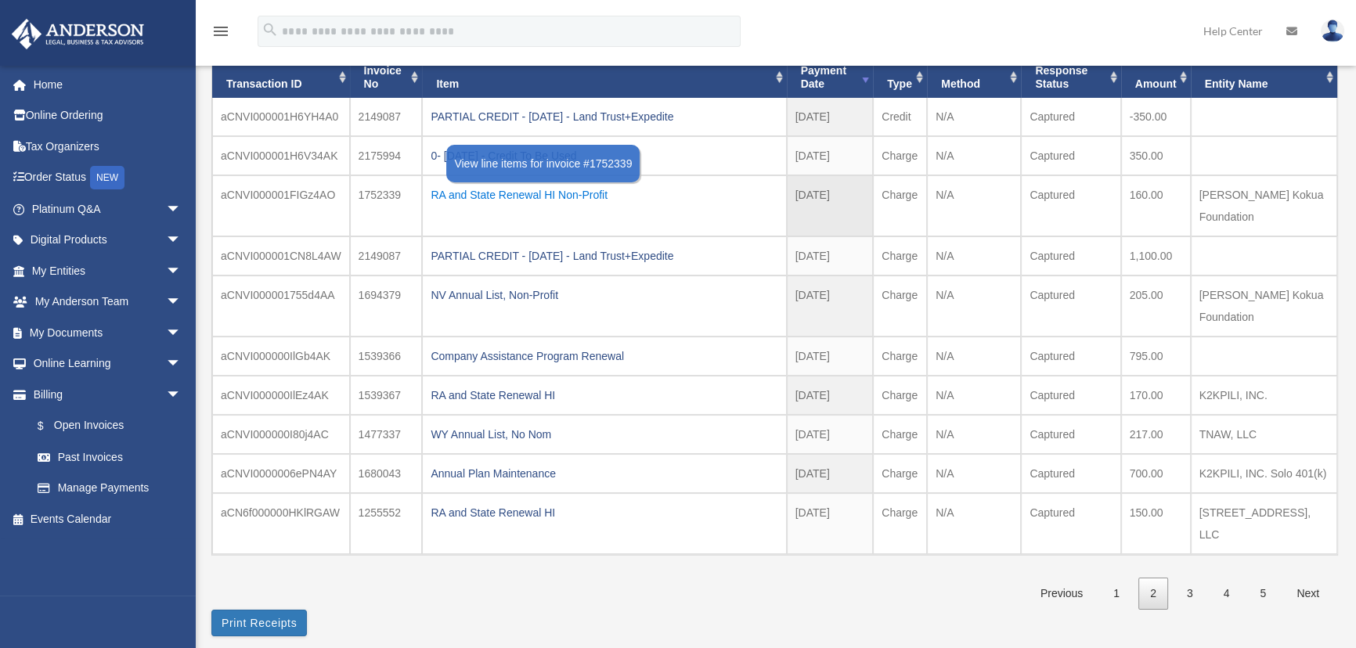
click at [528, 193] on div "RA and State Renewal HI Non-Profit" at bounding box center [603, 195] width 347 height 22
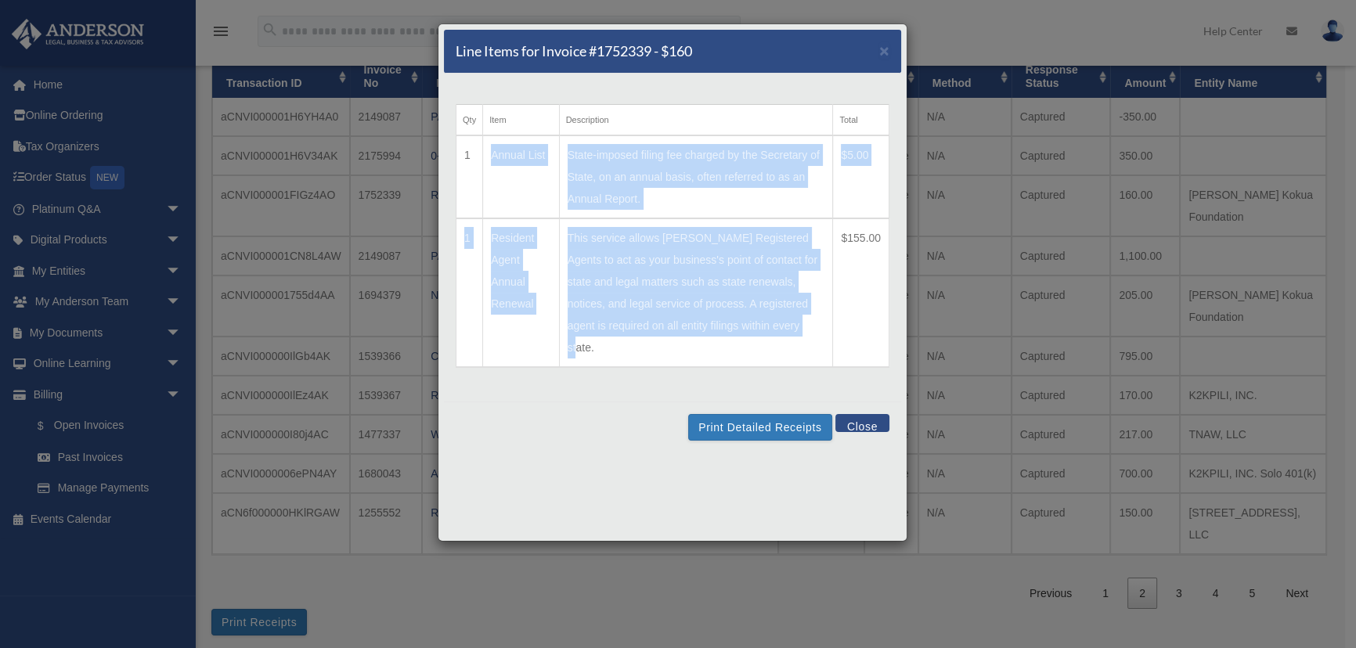
drag, startPoint x: 814, startPoint y: 326, endPoint x: 460, endPoint y: 150, distance: 395.2
click at [460, 150] on table "Qty Item Description Total 1 Annual List State-imposed filing fee charged by th…" at bounding box center [673, 236] width 434 height 264
copy table "1 Annual List State-imposed filing fee charged by the Secretary of State, on an…"
click at [873, 414] on button "Close" at bounding box center [862, 423] width 54 height 18
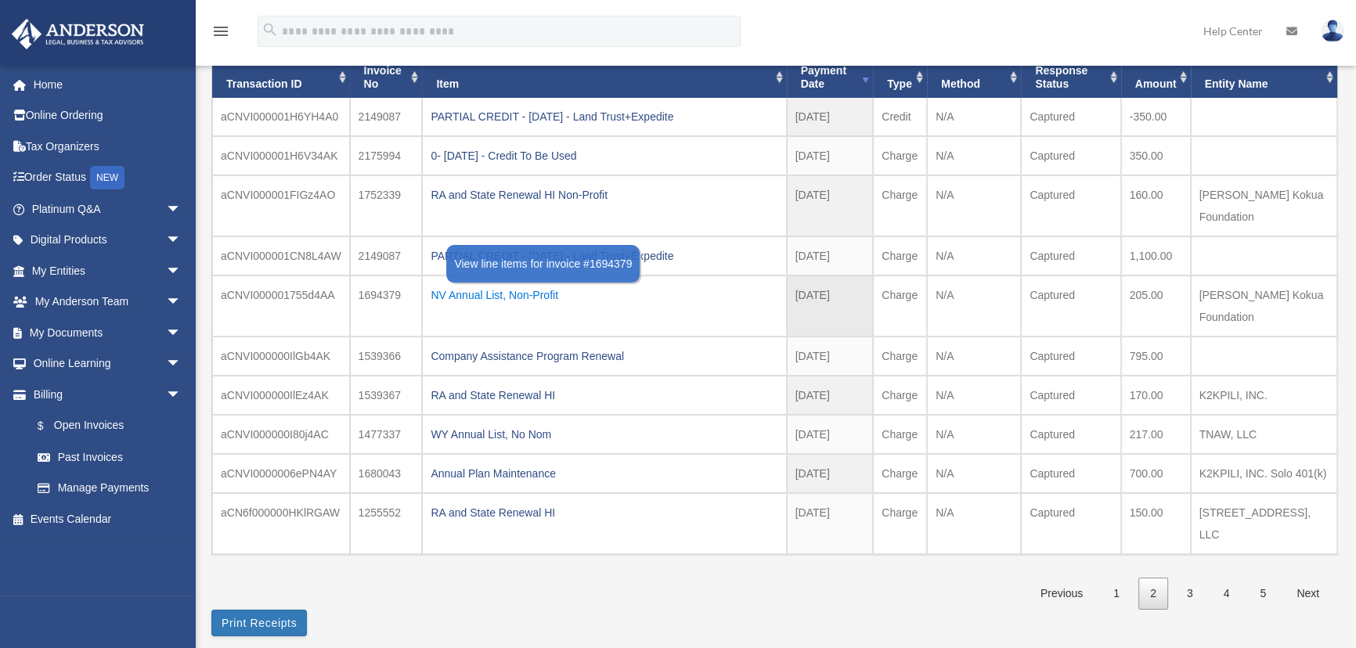
click at [465, 284] on div "NV Annual List, Non-Profit" at bounding box center [603, 295] width 347 height 22
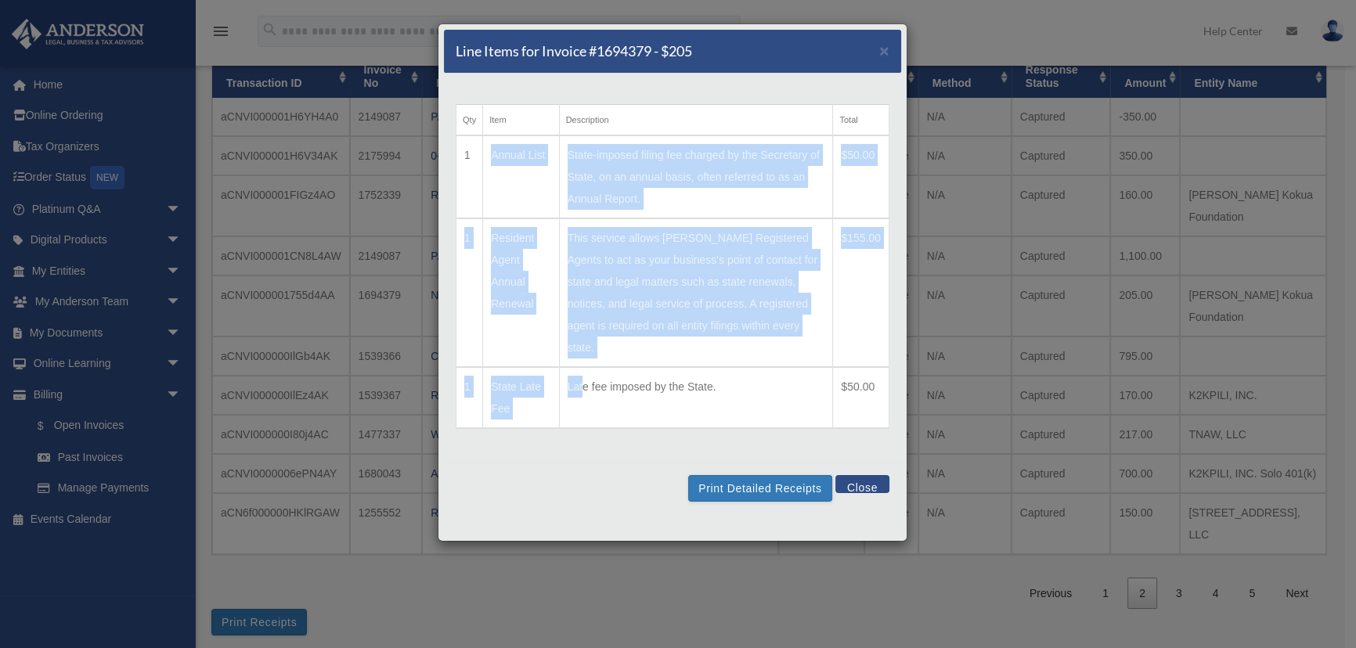
drag, startPoint x: 582, startPoint y: 395, endPoint x: 462, endPoint y: 160, distance: 263.9
click at [462, 160] on table "Qty Item Description Total 1 Annual List State-imposed filing fee charged by th…" at bounding box center [673, 266] width 434 height 325
copy table "1 Annual List State-imposed filing fee charged by the Secretary of State, on an…"
click at [866, 475] on button "Close" at bounding box center [862, 484] width 54 height 18
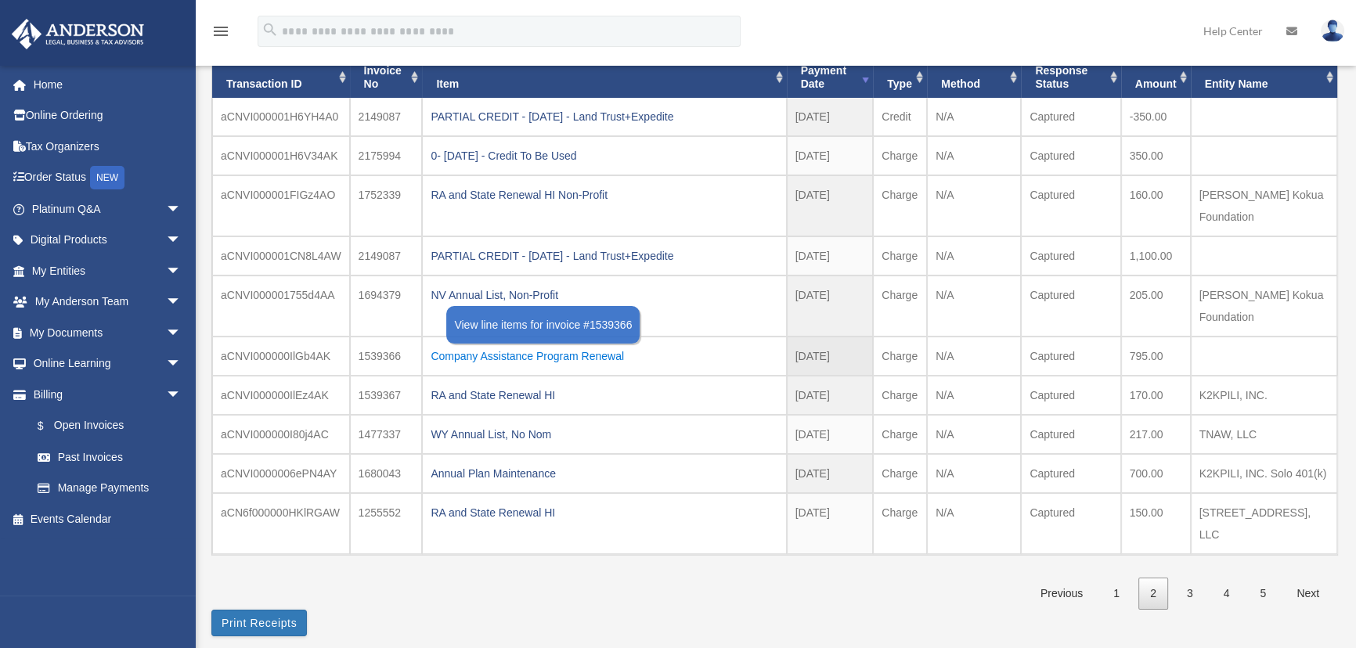
click at [488, 345] on div "Company Assistance Program Renewal" at bounding box center [603, 356] width 347 height 22
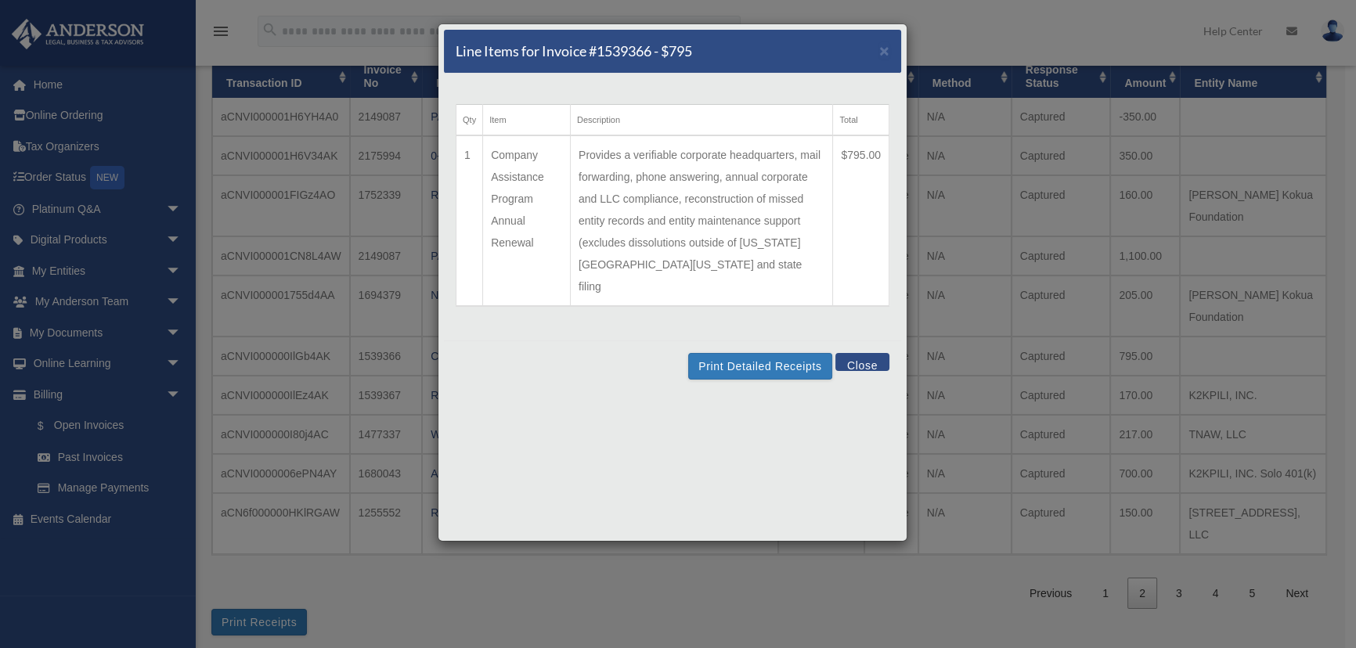
click at [865, 353] on button "Close" at bounding box center [862, 362] width 54 height 18
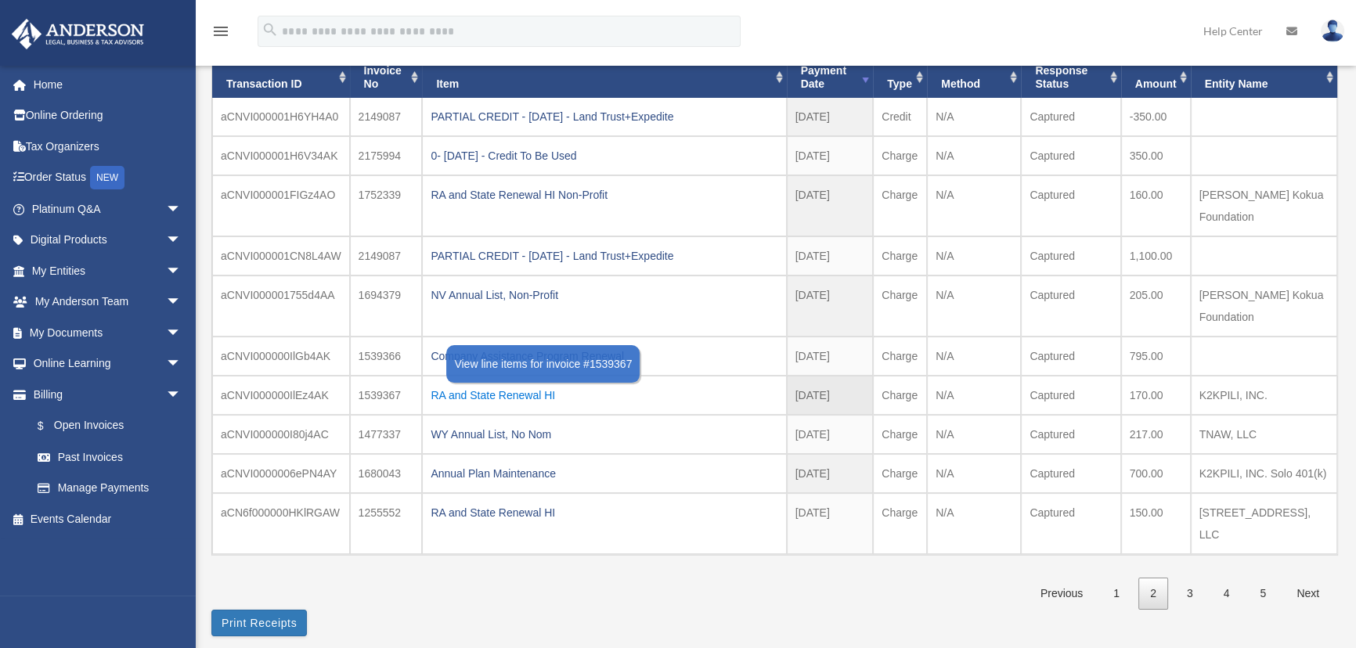
click at [538, 384] on div "RA and State Renewal HI" at bounding box center [603, 395] width 347 height 22
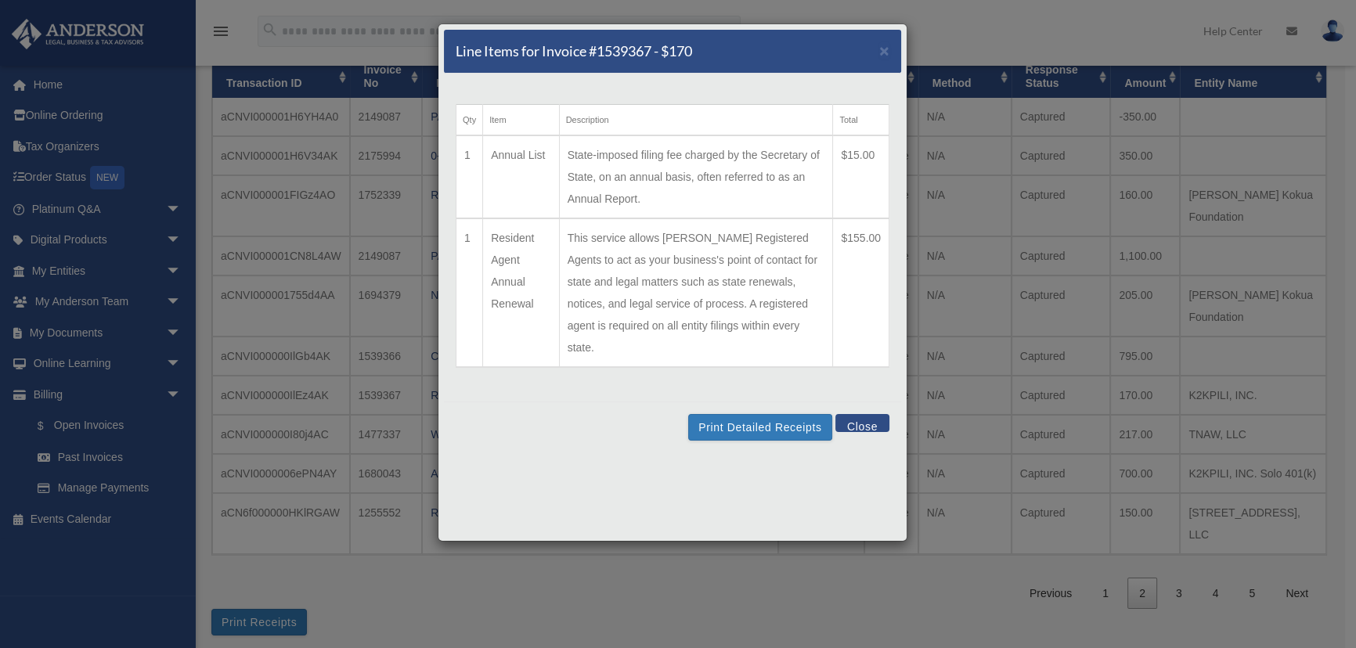
click at [863, 414] on button "Close" at bounding box center [862, 423] width 54 height 18
